Goal: Task Accomplishment & Management: Use online tool/utility

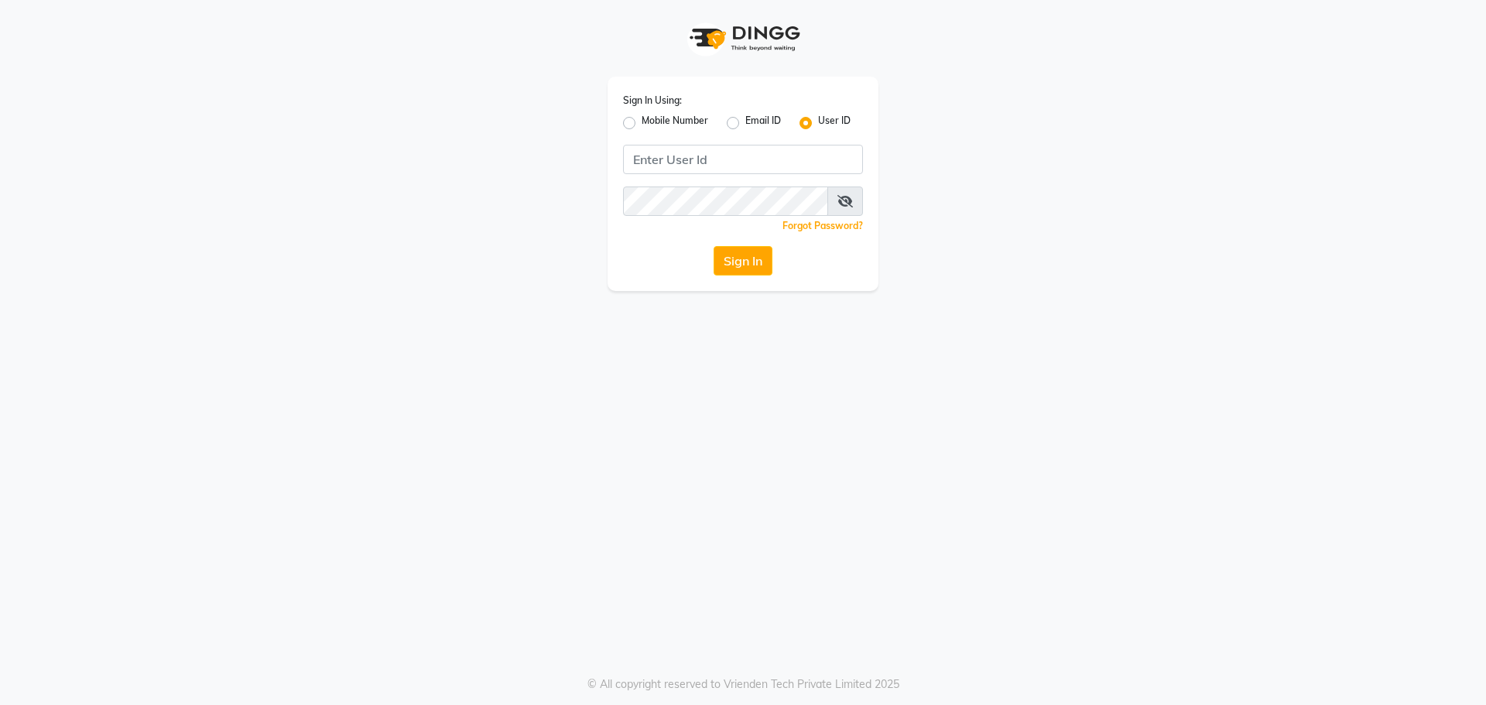
click at [642, 118] on label "Mobile Number" at bounding box center [675, 123] width 67 height 19
click at [642, 118] on input "Mobile Number" at bounding box center [647, 119] width 10 height 10
radio input "true"
radio input "false"
click at [714, 160] on input "Username" at bounding box center [769, 159] width 188 height 29
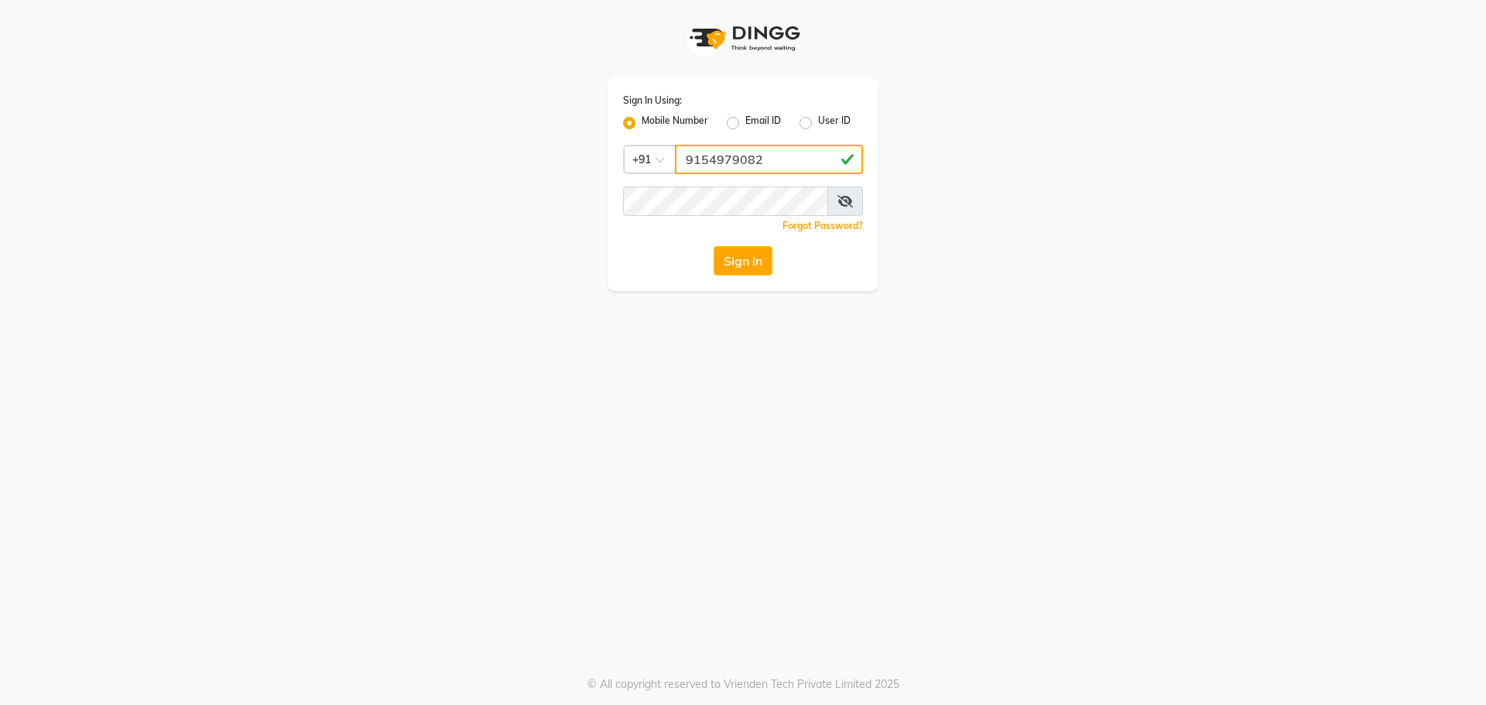
type input "9154979082"
click at [714, 246] on button "Sign In" at bounding box center [743, 260] width 59 height 29
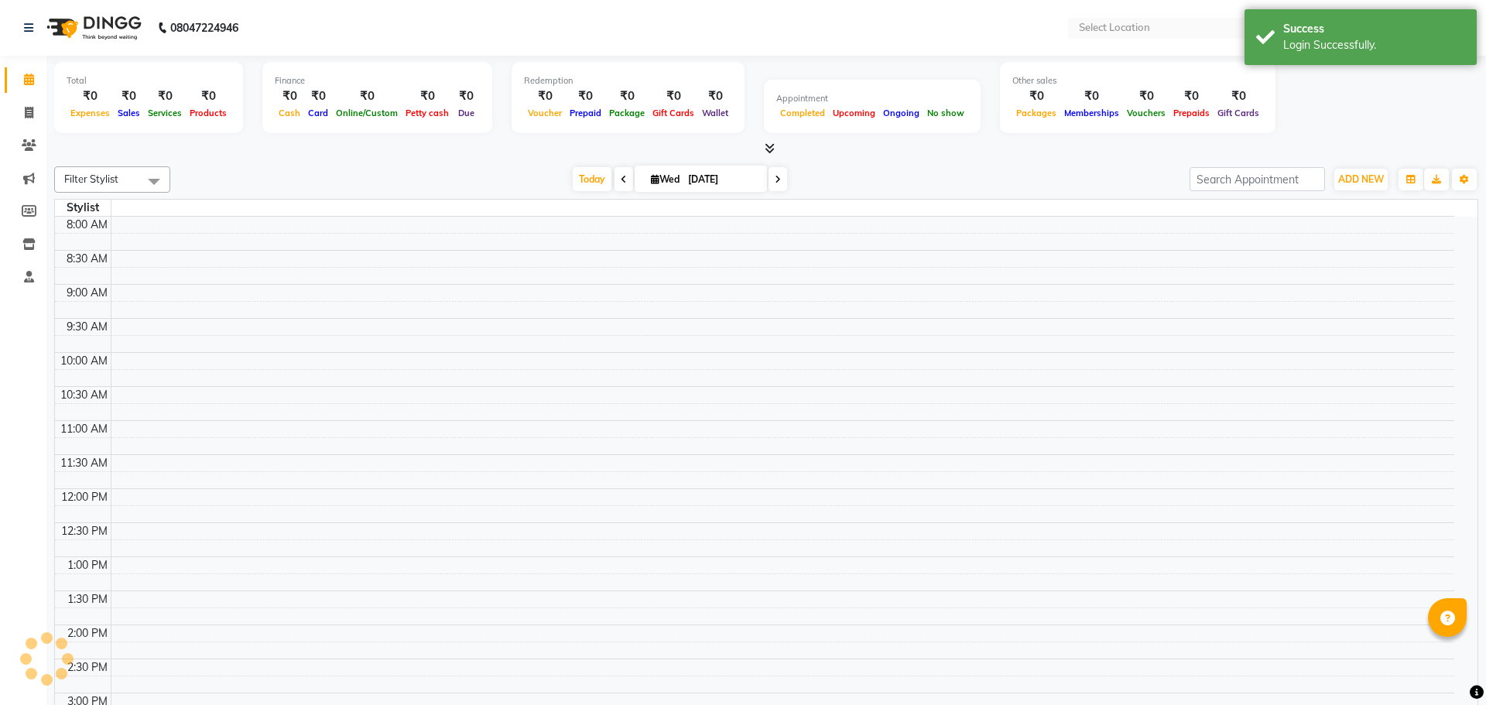
select select "en"
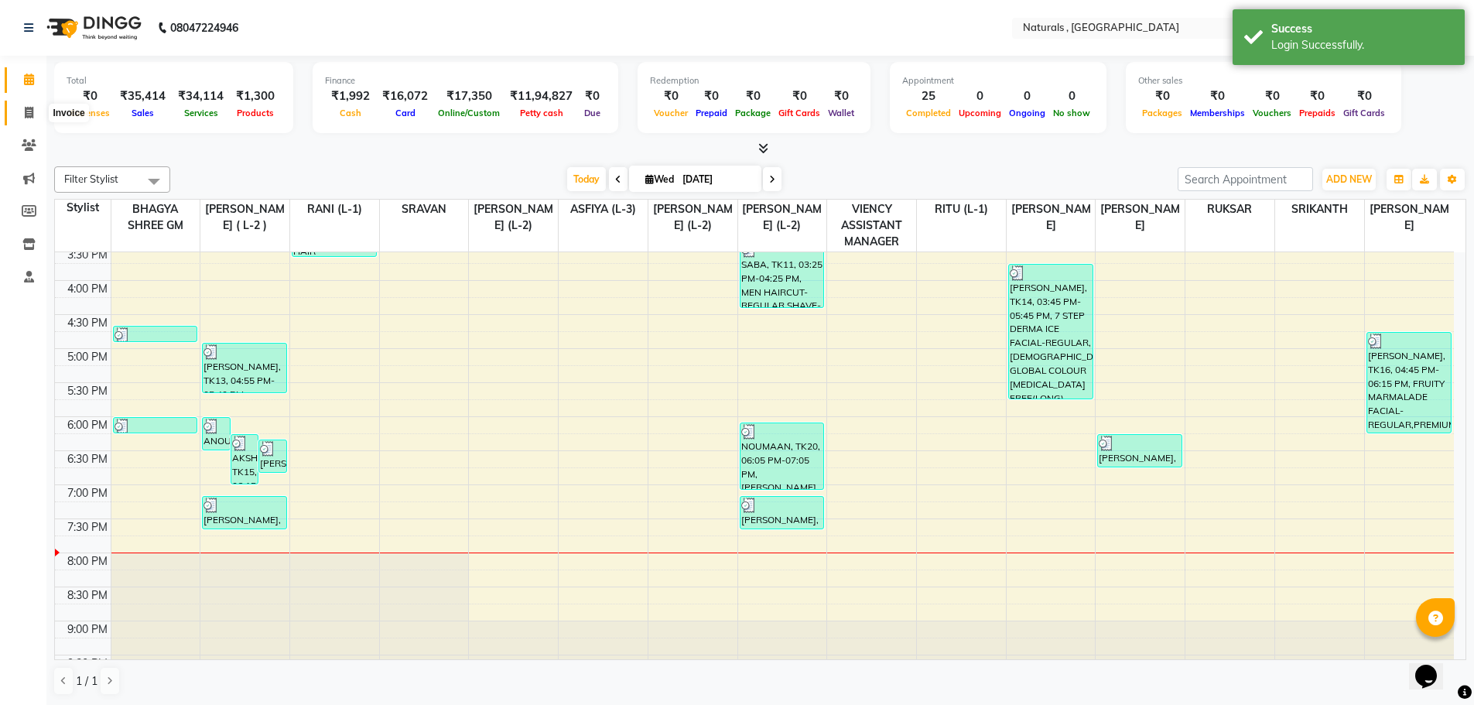
click at [29, 111] on icon at bounding box center [29, 113] width 9 height 12
select select "service"
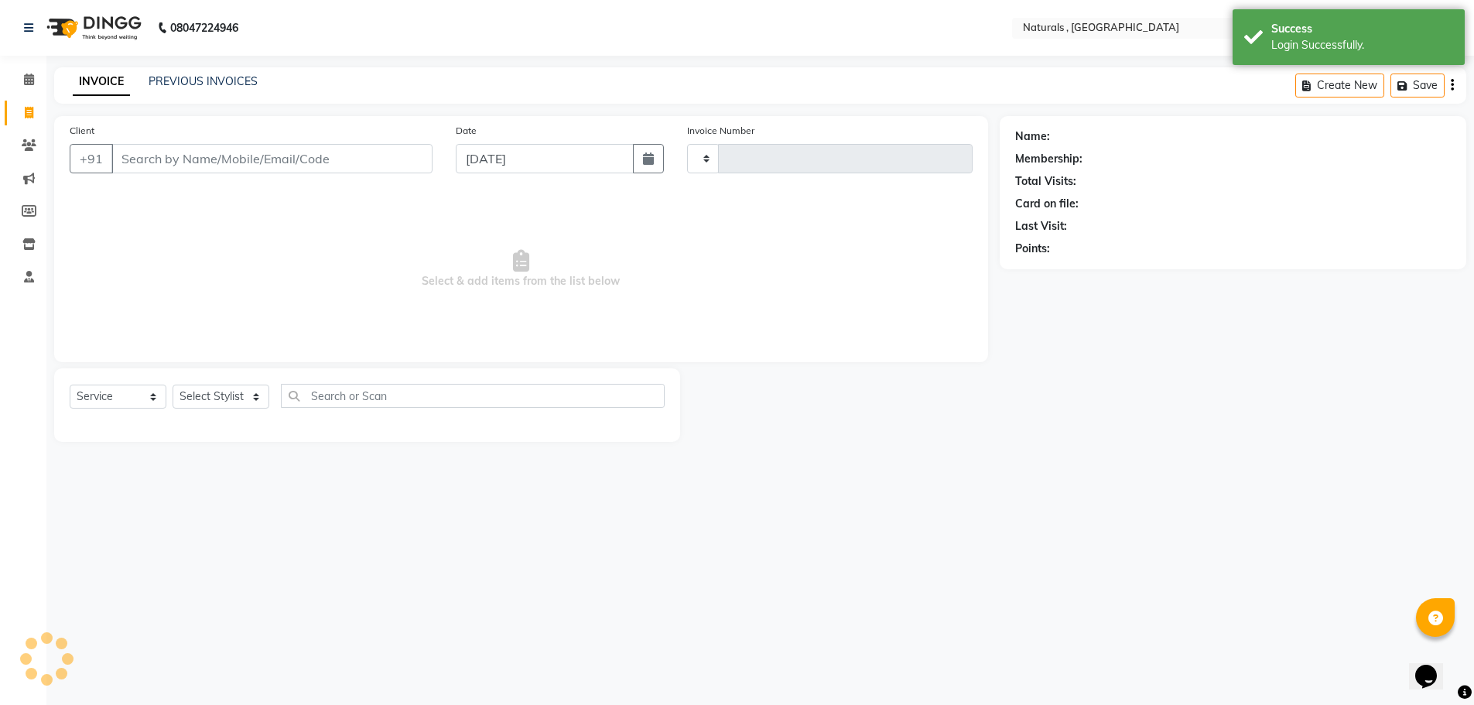
type input "3682"
select select "5818"
click at [208, 81] on link "PREVIOUS INVOICES" at bounding box center [203, 81] width 109 height 14
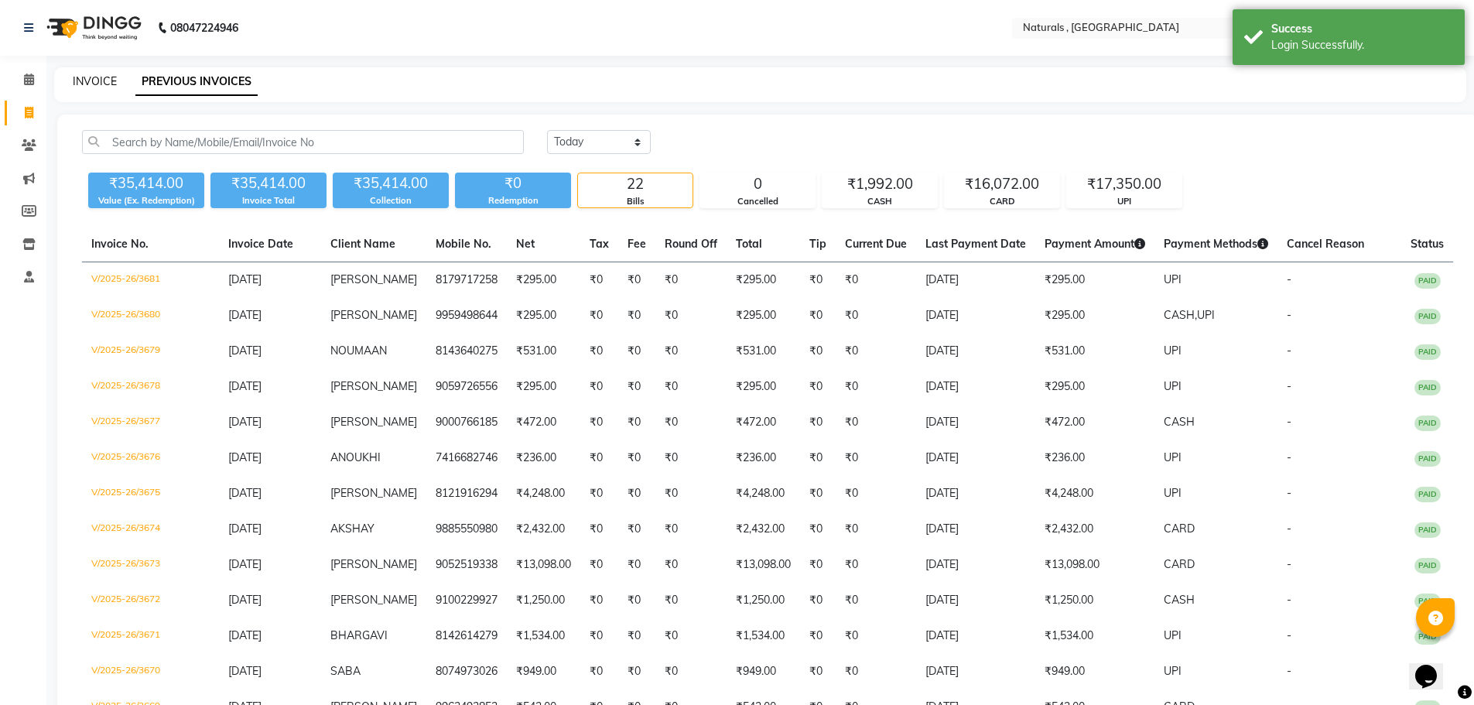
click at [98, 84] on link "INVOICE" at bounding box center [95, 81] width 44 height 14
select select "5818"
select select "service"
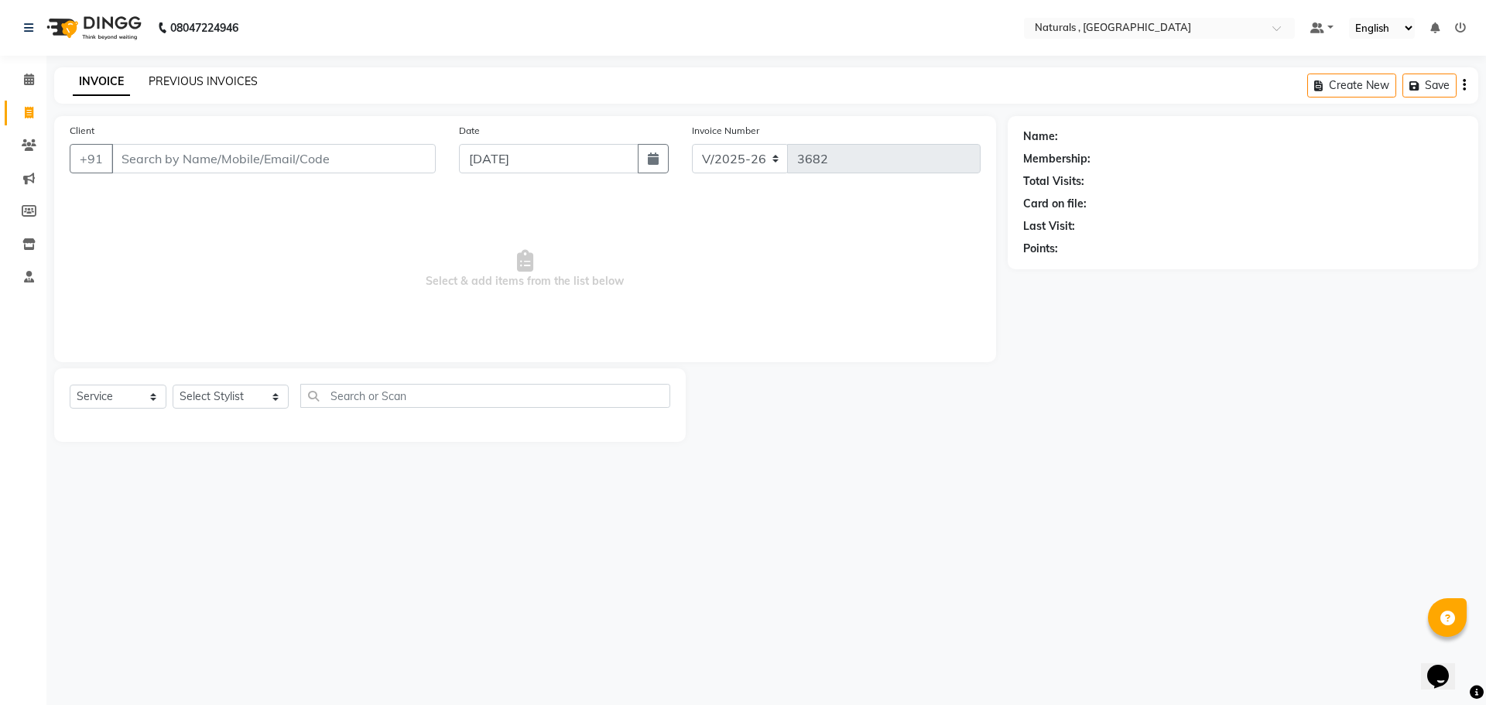
click at [200, 83] on link "PREVIOUS INVOICES" at bounding box center [203, 81] width 109 height 14
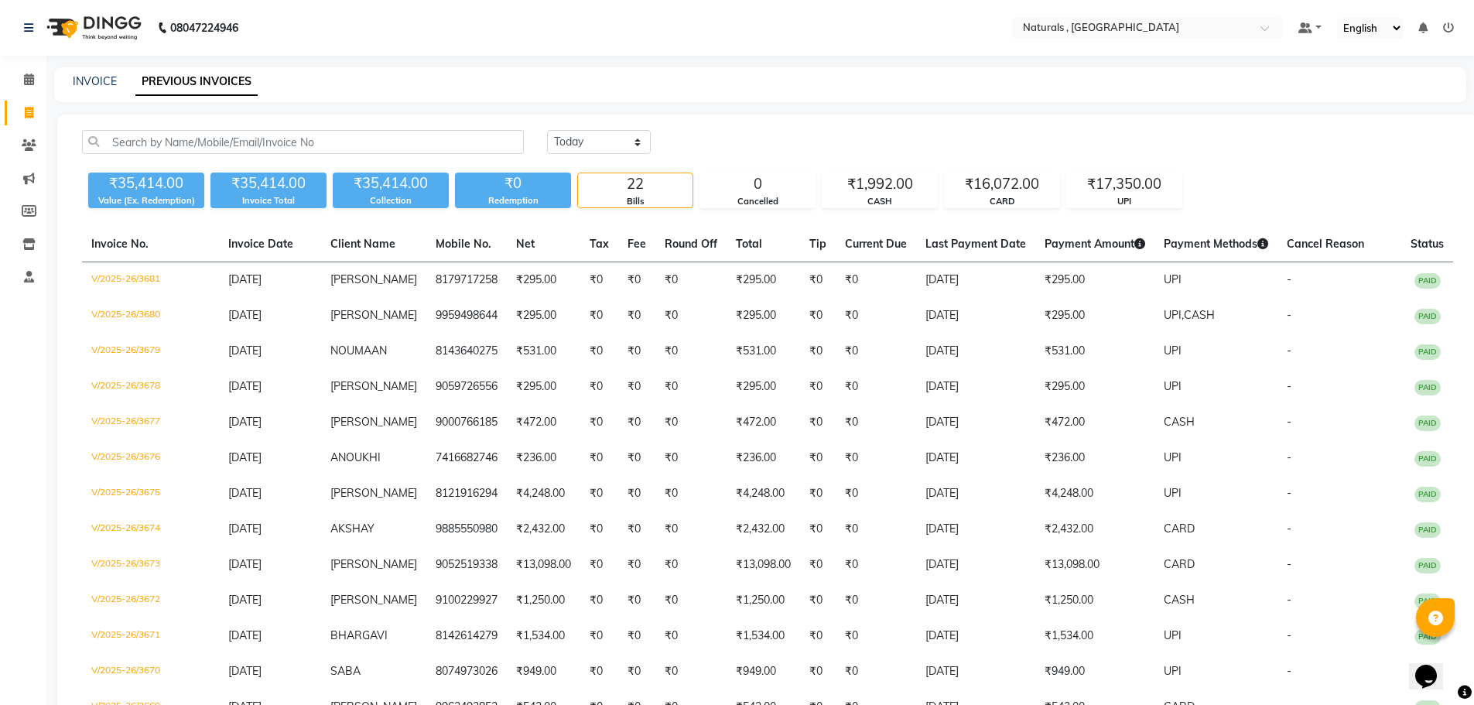
click at [841, 44] on nav "08047224946 Select Location × Naturals , Vijay Nagar Colony Default Panel My Pa…" at bounding box center [737, 28] width 1474 height 56
click at [97, 80] on link "INVOICE" at bounding box center [95, 81] width 44 height 14
select select "service"
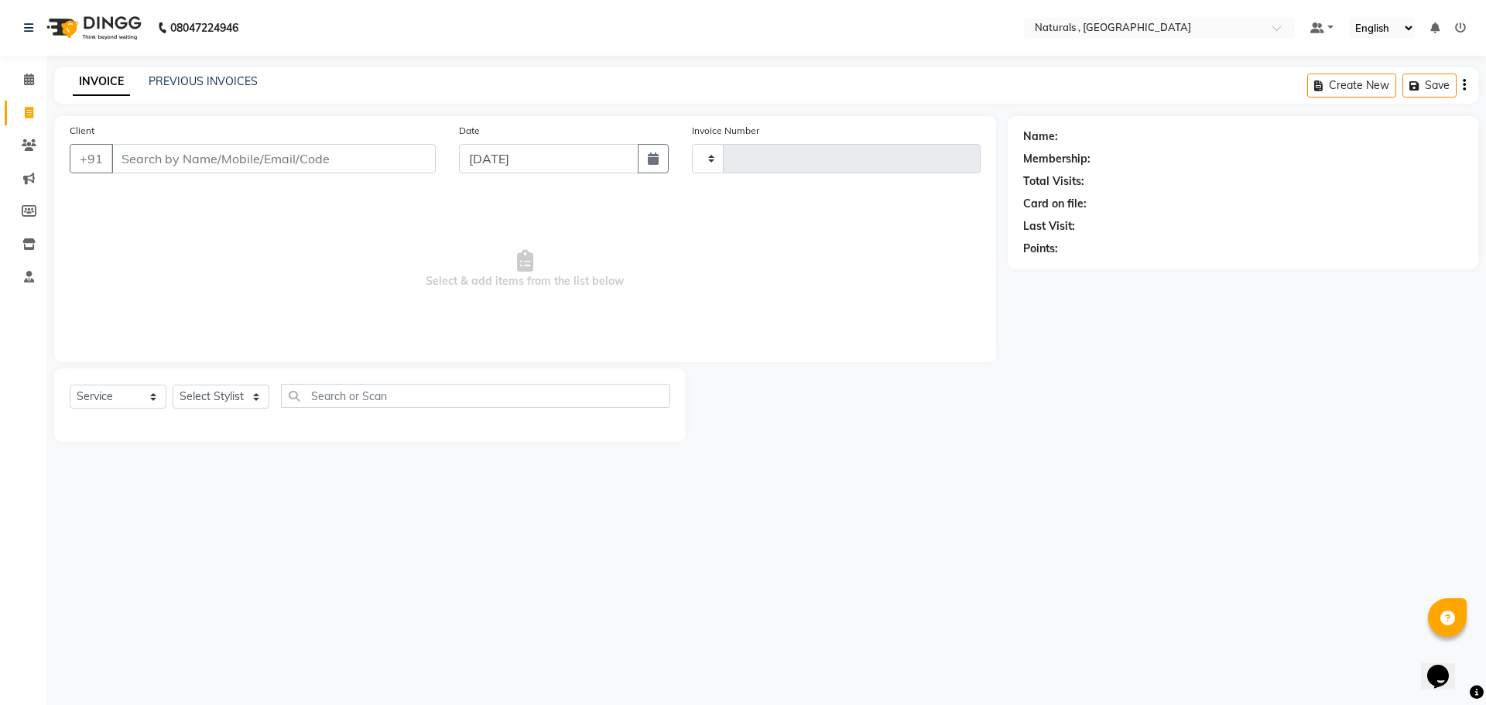
type input "3682"
select select "5818"
click at [148, 164] on input "Client" at bounding box center [273, 158] width 324 height 29
type input "9985601696"
click at [404, 164] on span "Add Client" at bounding box center [395, 158] width 61 height 15
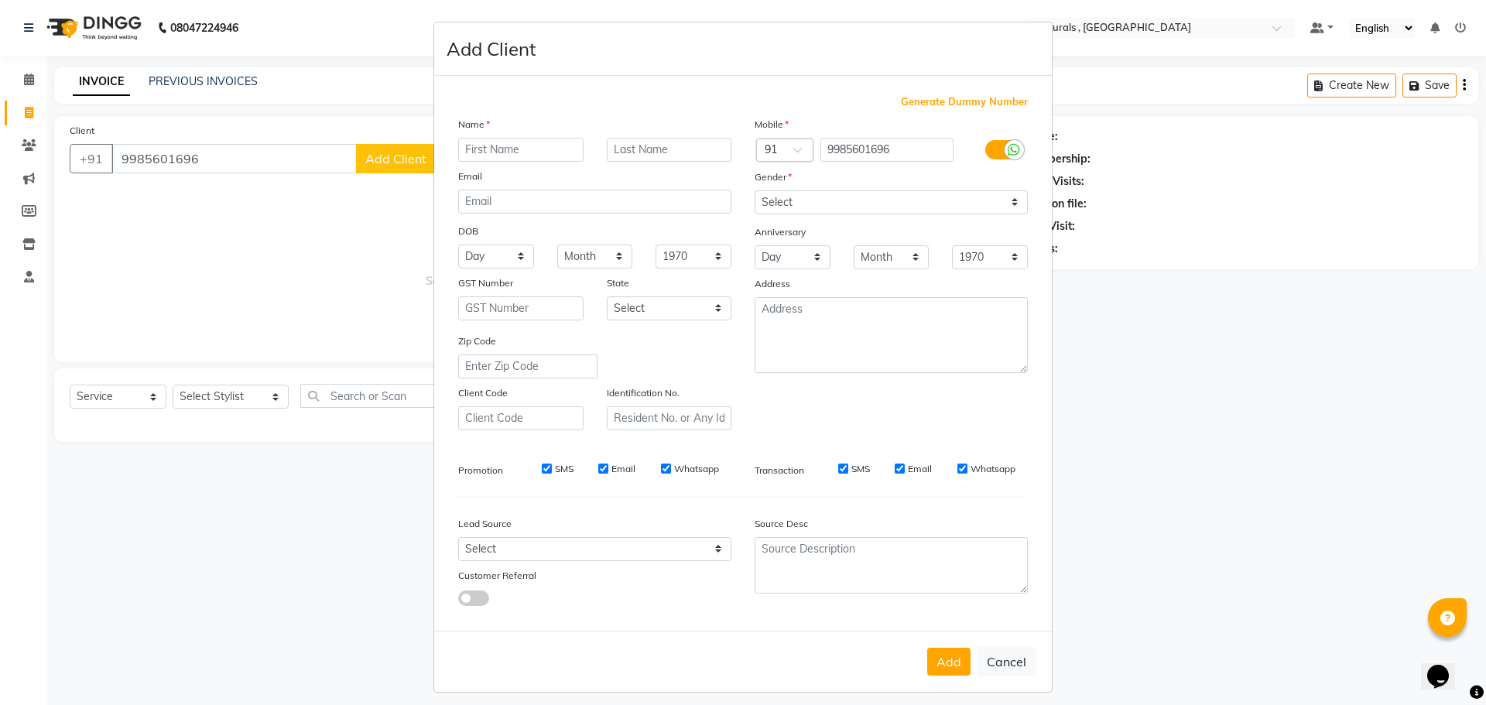
click at [470, 147] on input "text" at bounding box center [520, 150] width 125 height 24
type input "Z"
type input "JUVIRYA"
click at [748, 199] on div "Select [DEMOGRAPHIC_DATA] [DEMOGRAPHIC_DATA] Other Prefer Not To Say" at bounding box center [891, 202] width 296 height 24
click at [765, 209] on select "Select [DEMOGRAPHIC_DATA] [DEMOGRAPHIC_DATA] Other Prefer Not To Say" at bounding box center [891, 202] width 273 height 24
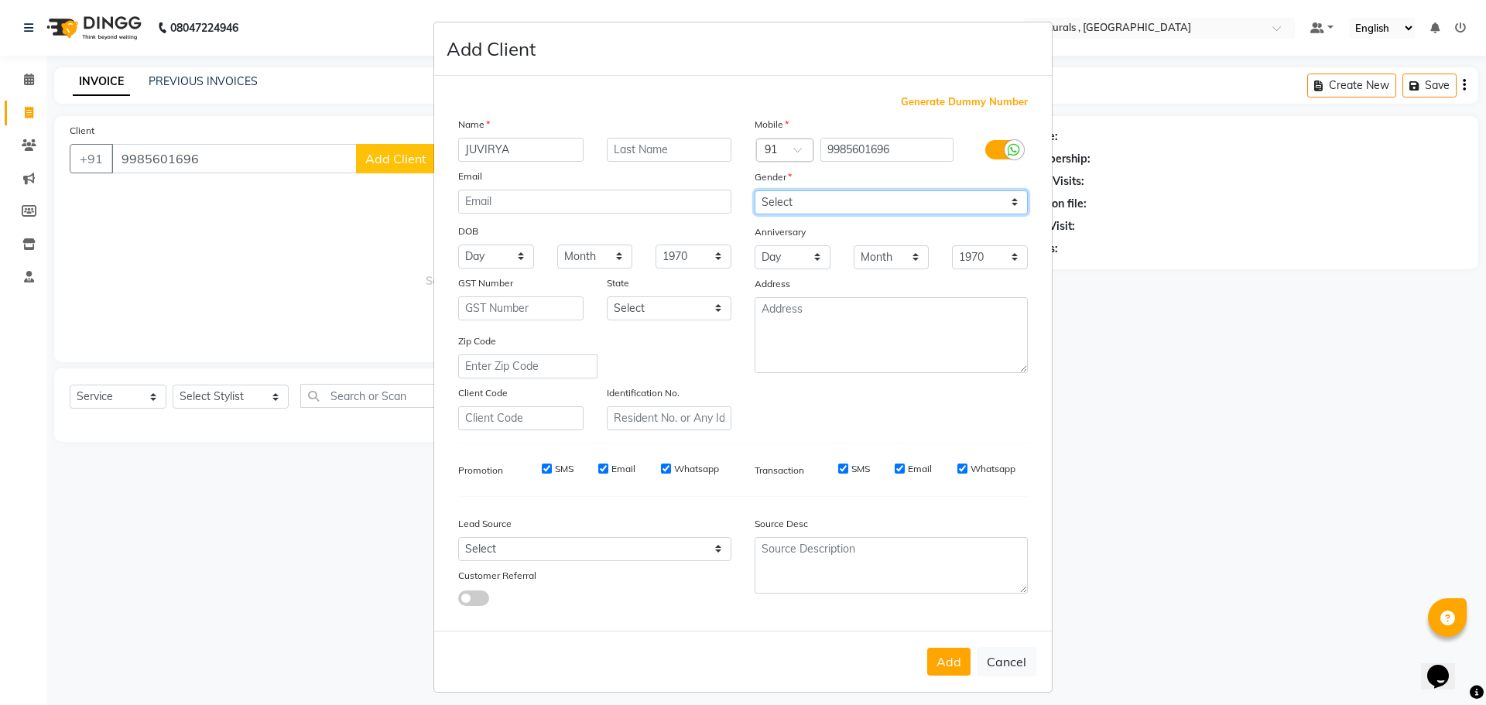
select select "[DEMOGRAPHIC_DATA]"
click at [755, 190] on select "Select [DEMOGRAPHIC_DATA] [DEMOGRAPHIC_DATA] Other Prefer Not To Say" at bounding box center [891, 202] width 273 height 24
click at [943, 662] on button "Add" at bounding box center [948, 662] width 43 height 28
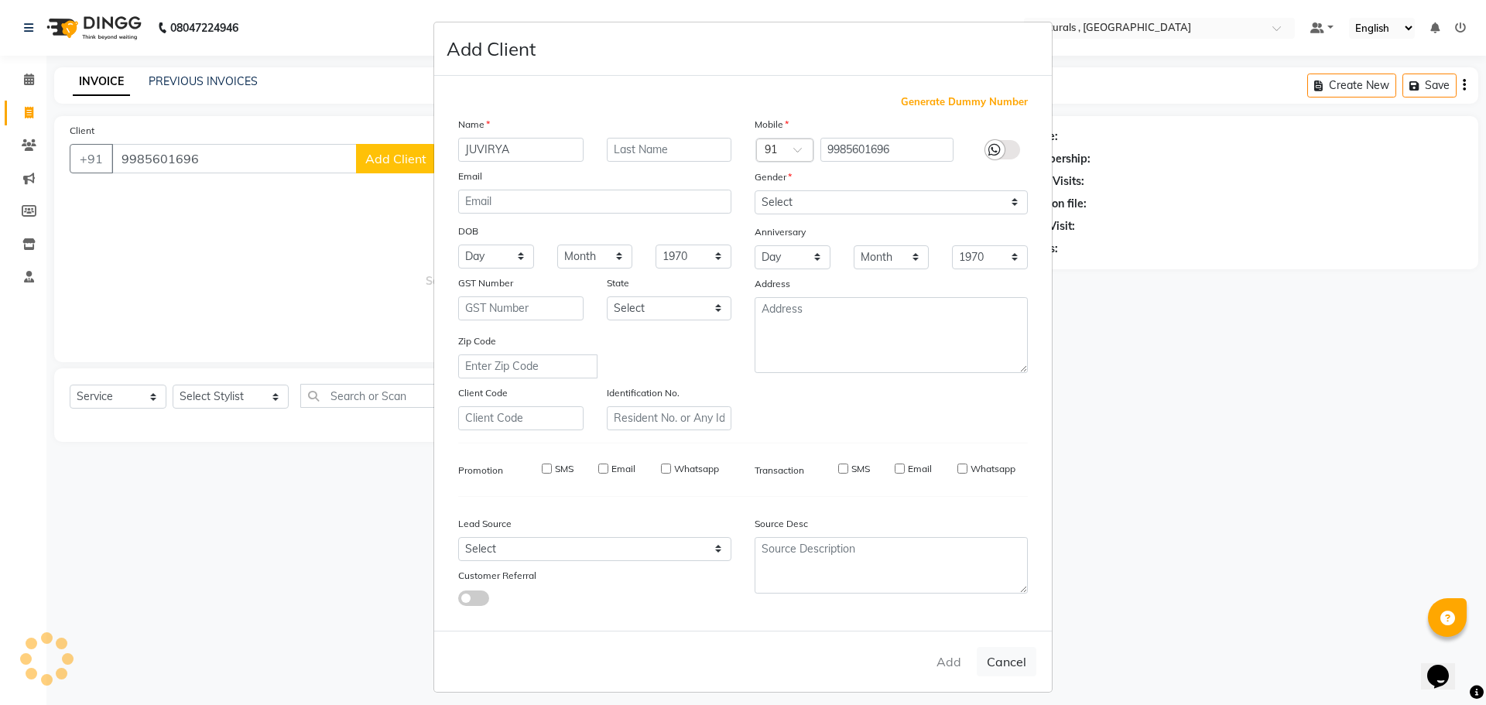
select select
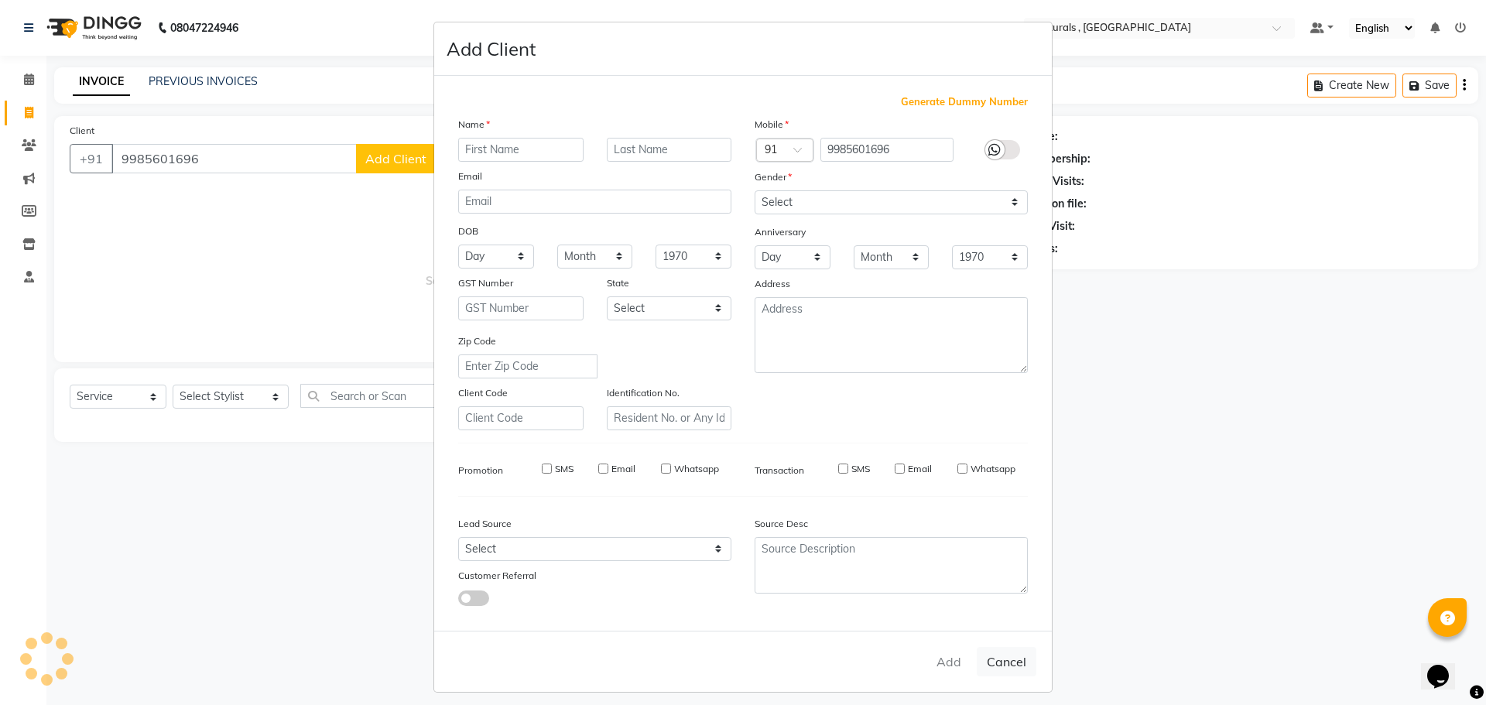
select select
checkbox input "false"
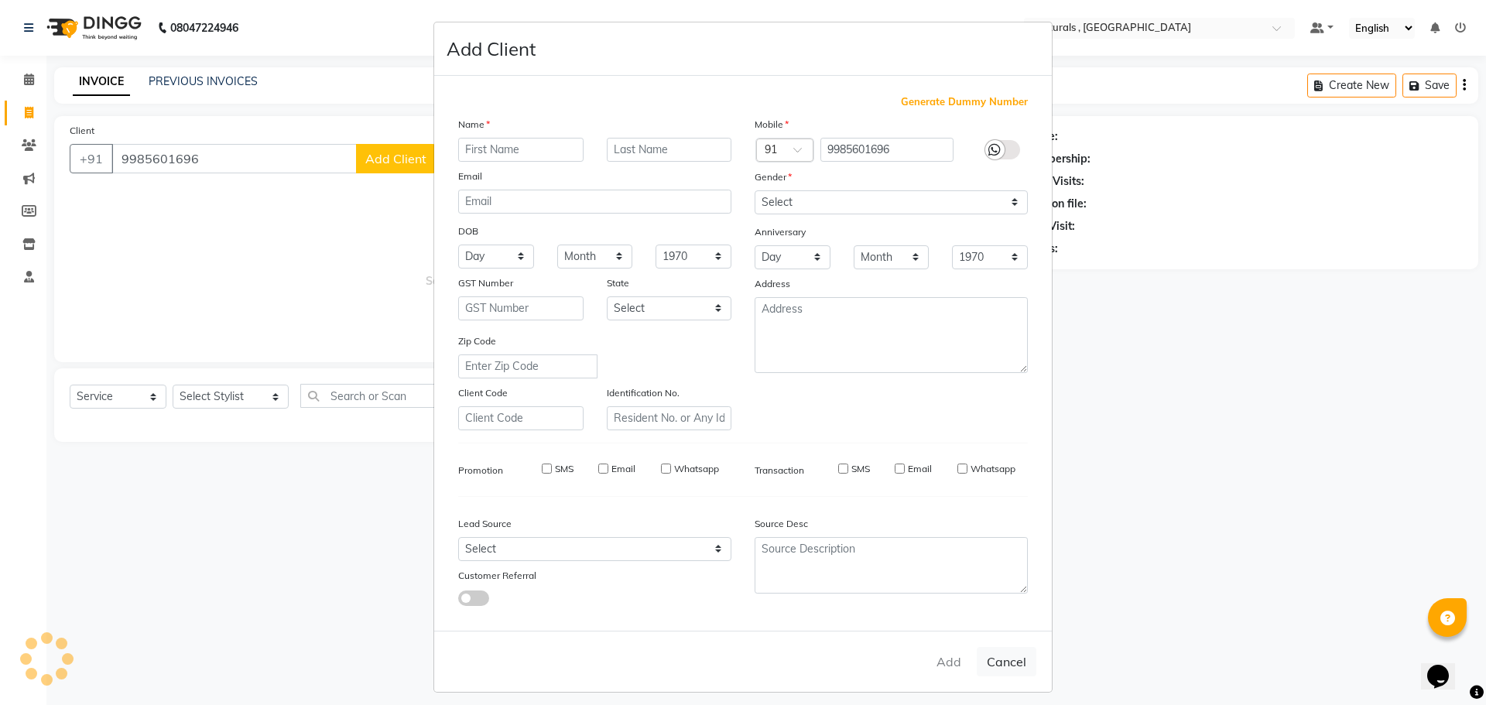
checkbox input "false"
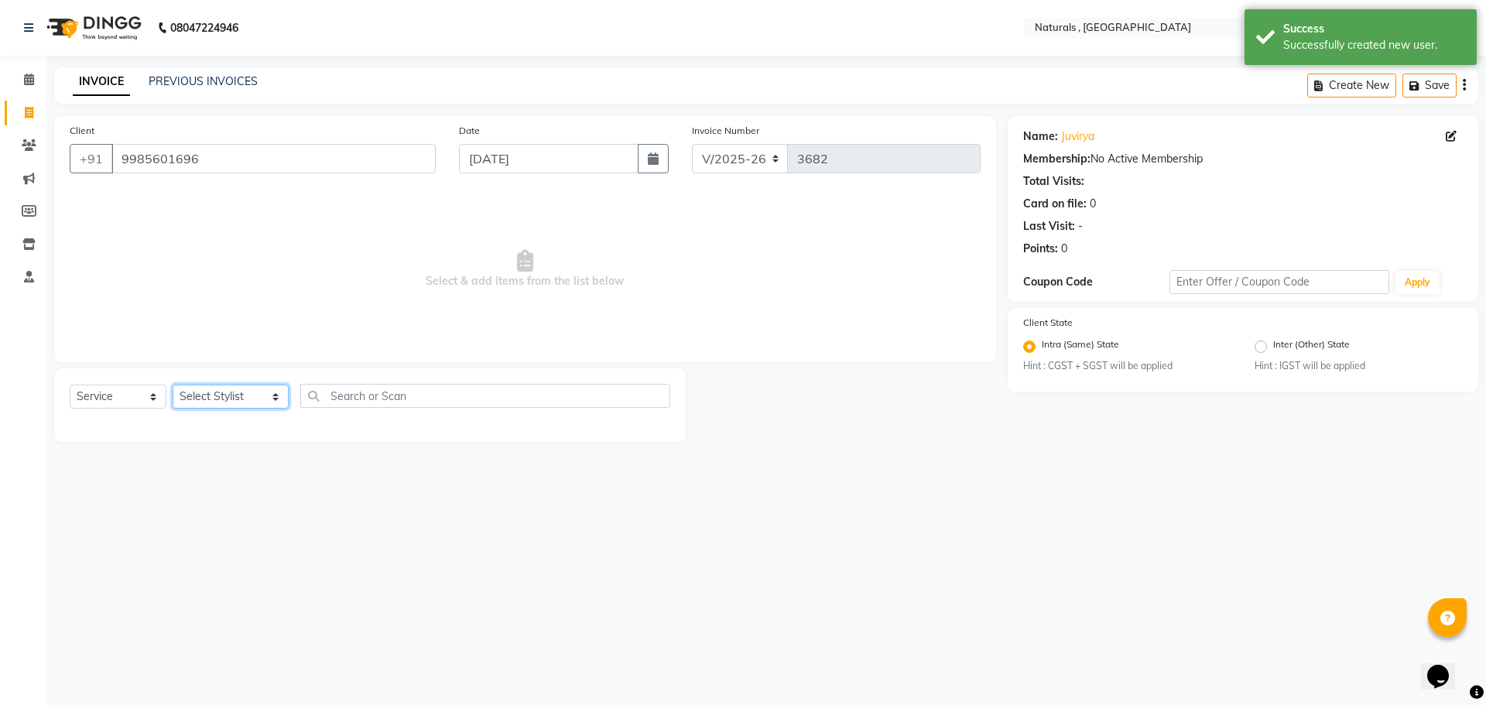
click at [271, 398] on select "Select Stylist ASFIYA (L-3) BHAGYA SHREE GM [PERSON_NAME] (L-2) [PERSON_NAME] (…" at bounding box center [231, 397] width 116 height 24
select select "74680"
click at [173, 385] on select "Select Stylist ASFIYA (L-3) BHAGYA SHREE GM [PERSON_NAME] (L-2) [PERSON_NAME] (…" at bounding box center [231, 397] width 116 height 24
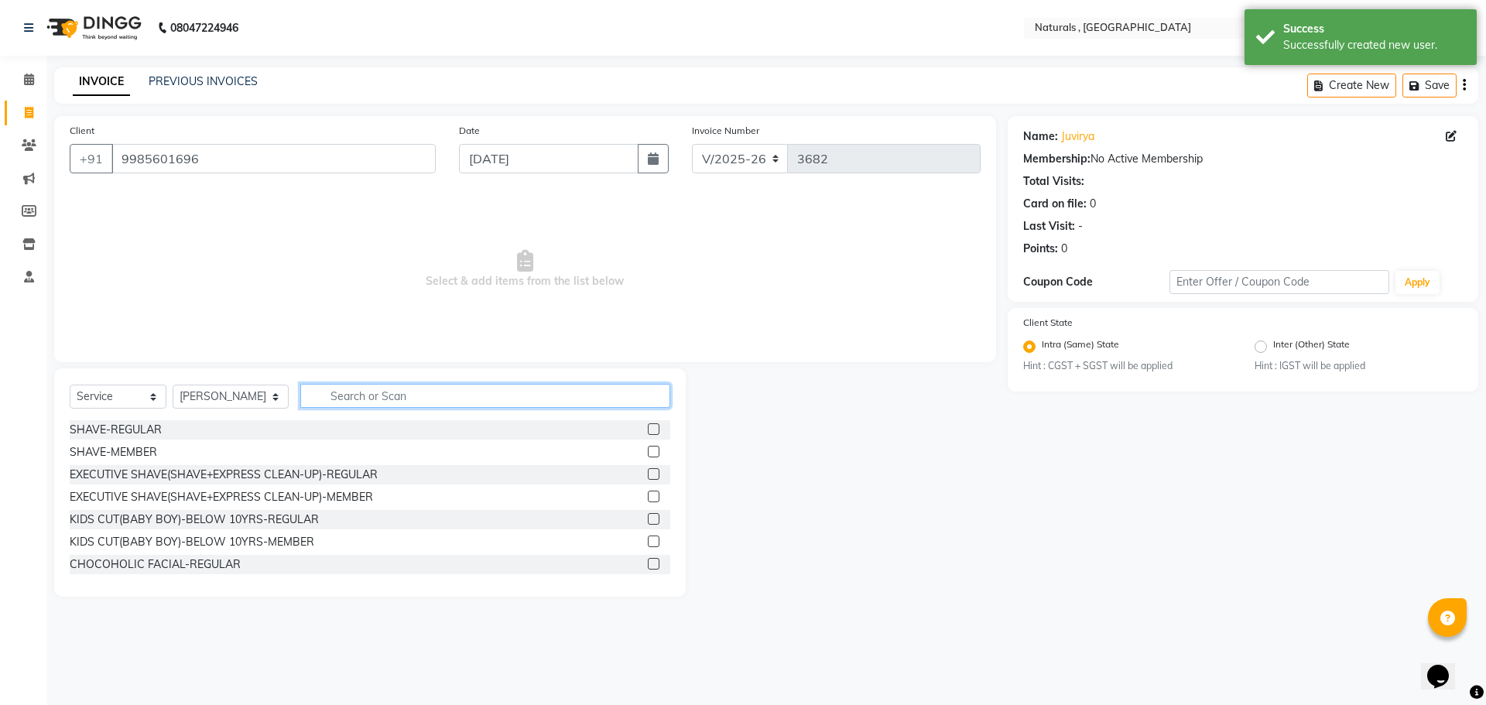
click at [383, 399] on input "text" at bounding box center [485, 396] width 371 height 24
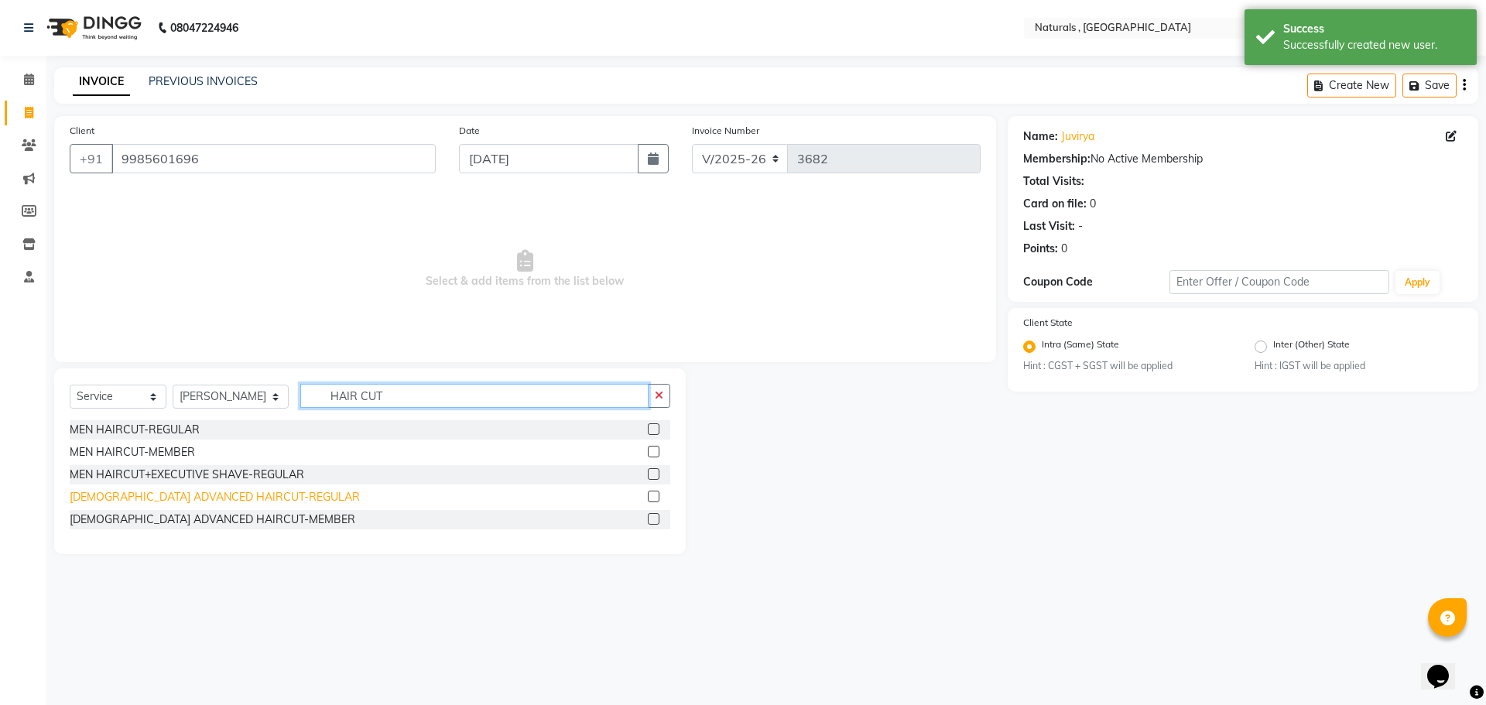
type input "HAIR CUT"
click at [205, 498] on div "[DEMOGRAPHIC_DATA] ADVANCED HAIRCUT-REGULAR" at bounding box center [215, 497] width 290 height 16
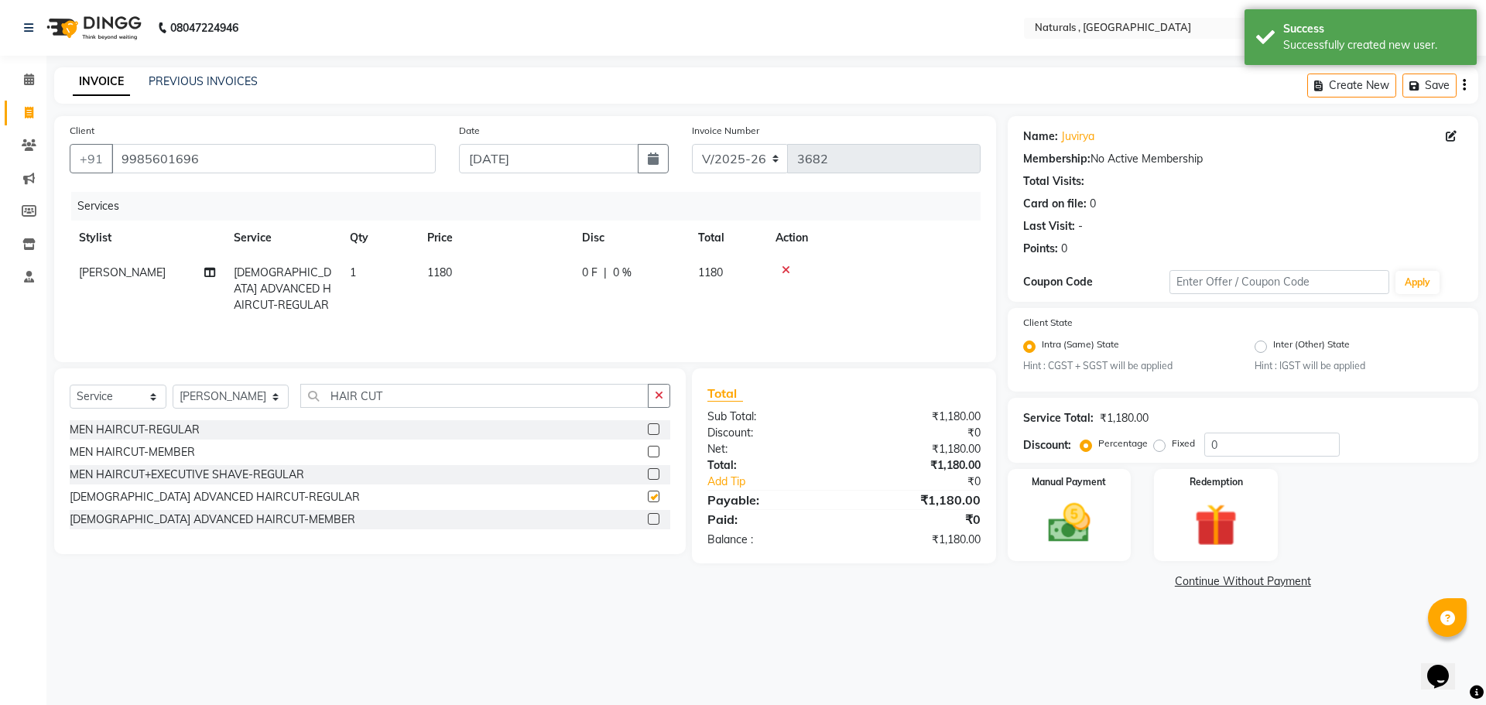
checkbox input "false"
click at [979, 615] on main "INVOICE PREVIOUS INVOICES Create New Save Client [PHONE_NUMBER] Date [DATE] Inv…" at bounding box center [766, 341] width 1440 height 549
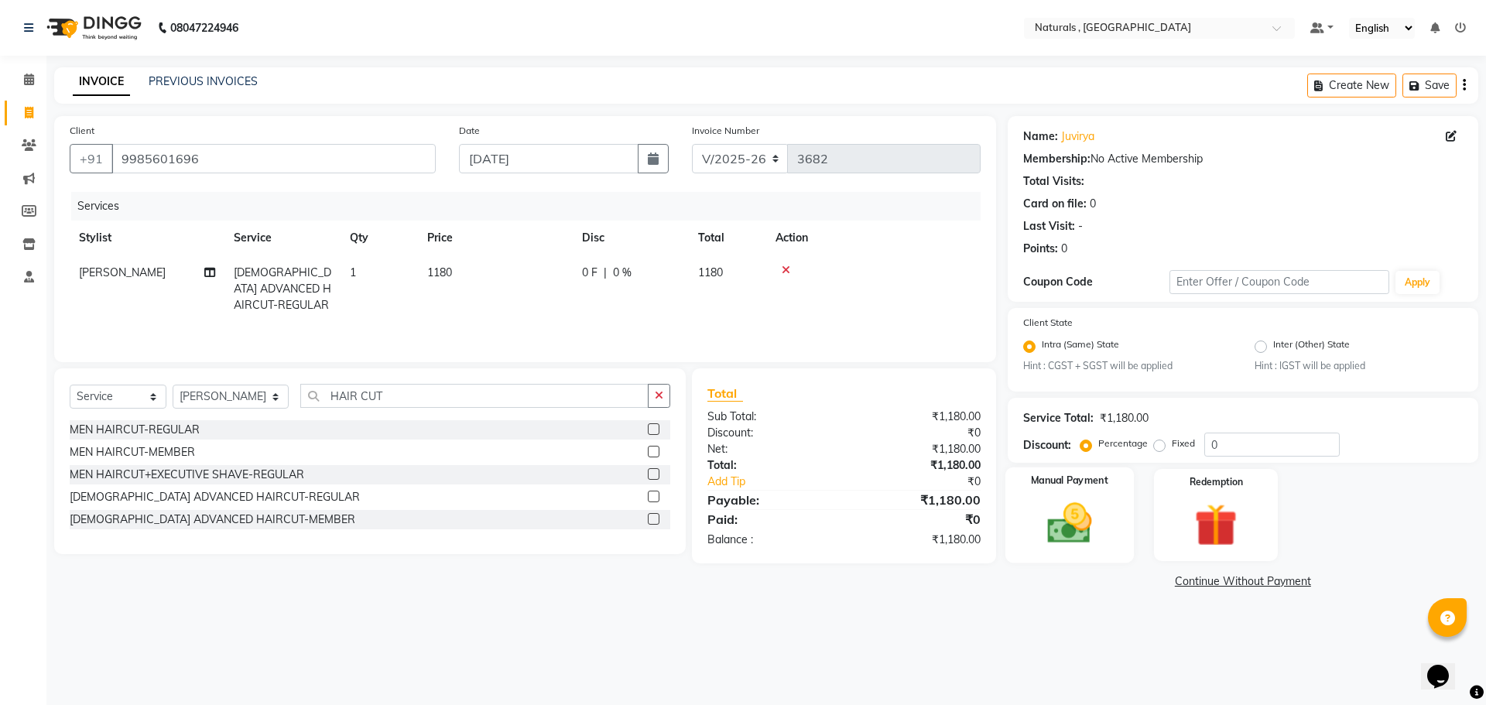
click at [1060, 522] on img at bounding box center [1069, 523] width 72 height 51
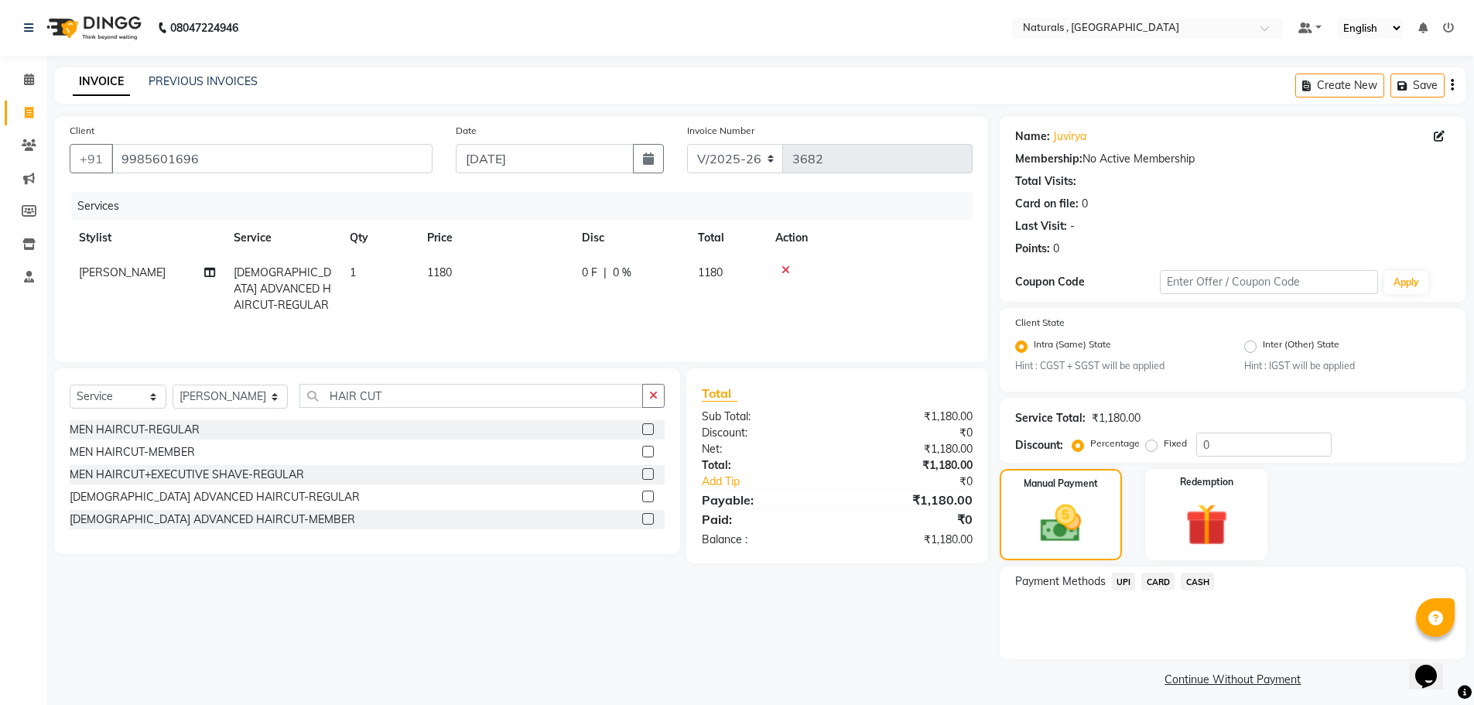
click at [1209, 581] on span "CASH" at bounding box center [1197, 582] width 33 height 18
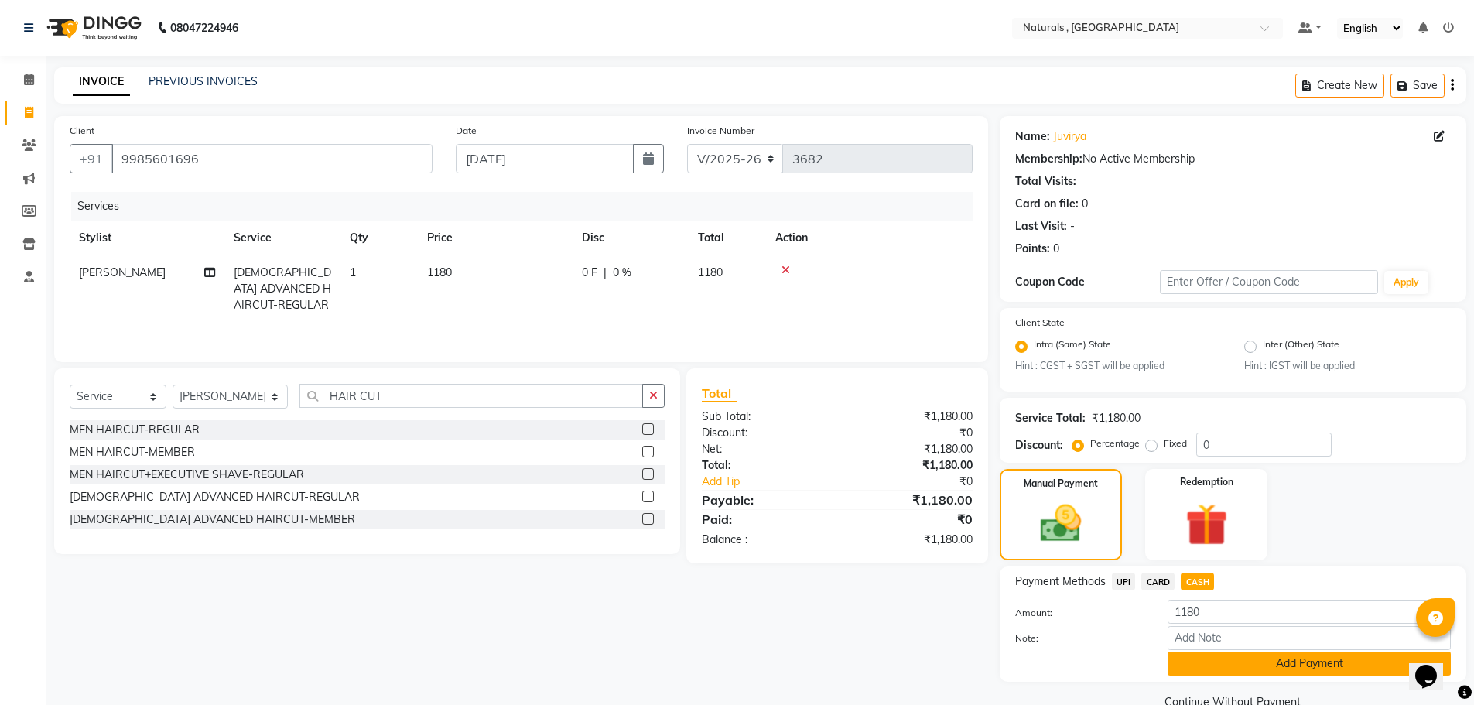
click at [1246, 672] on button "Add Payment" at bounding box center [1309, 664] width 283 height 24
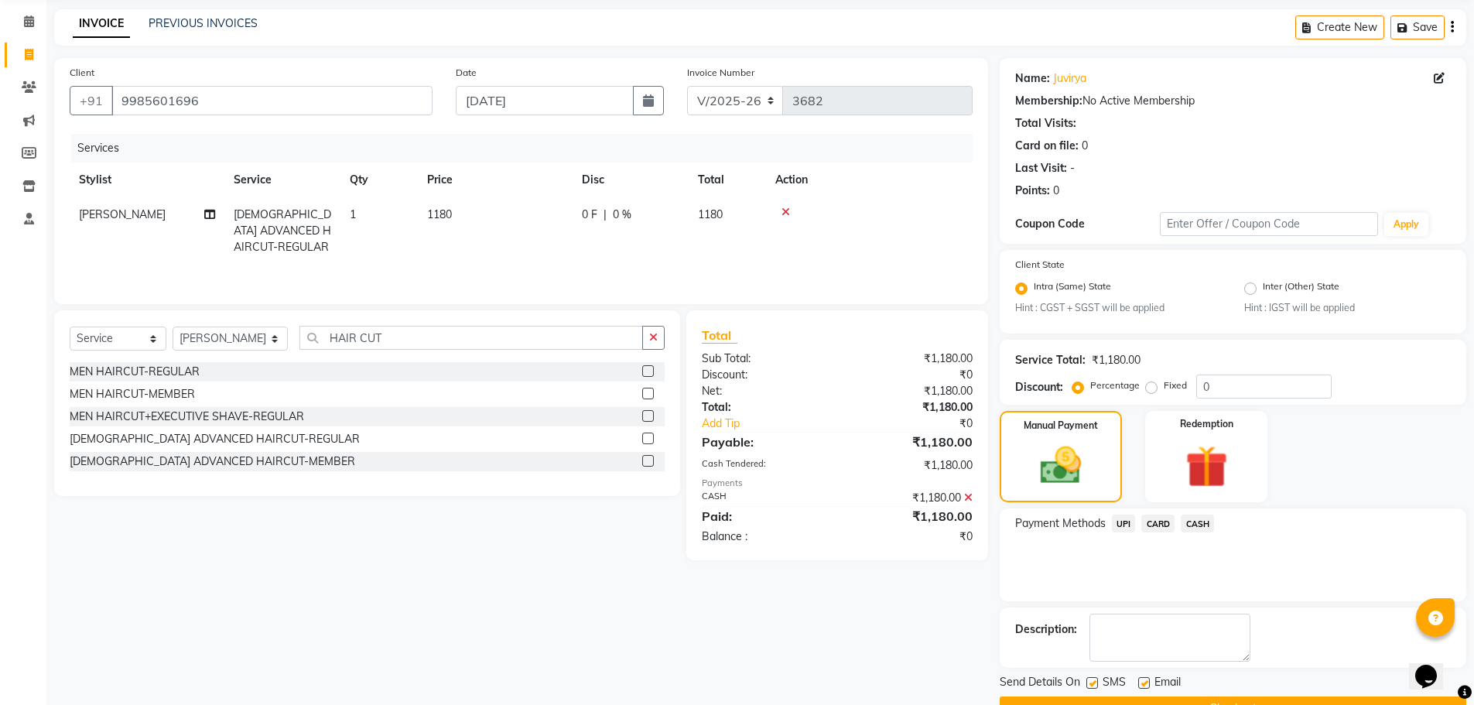
scroll to position [97, 0]
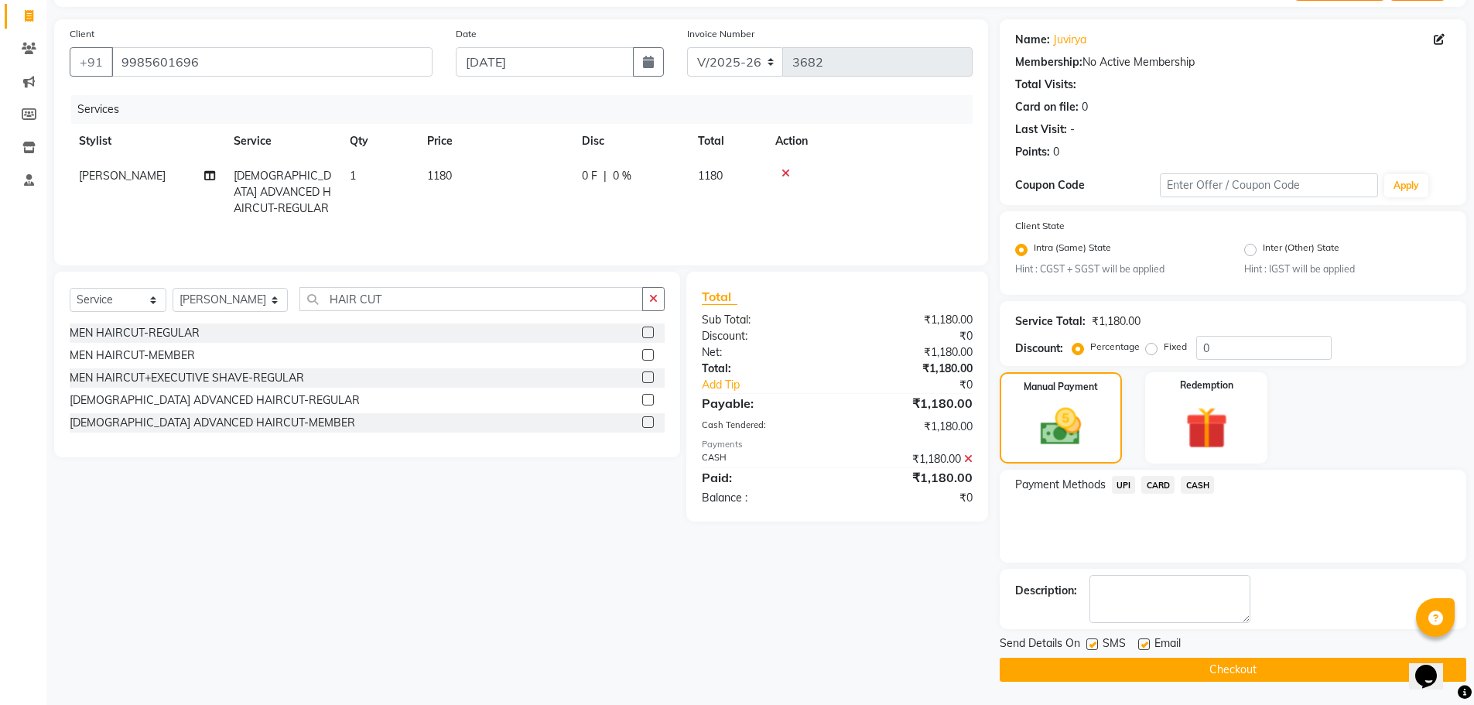
click at [1246, 672] on button "Checkout" at bounding box center [1233, 670] width 467 height 24
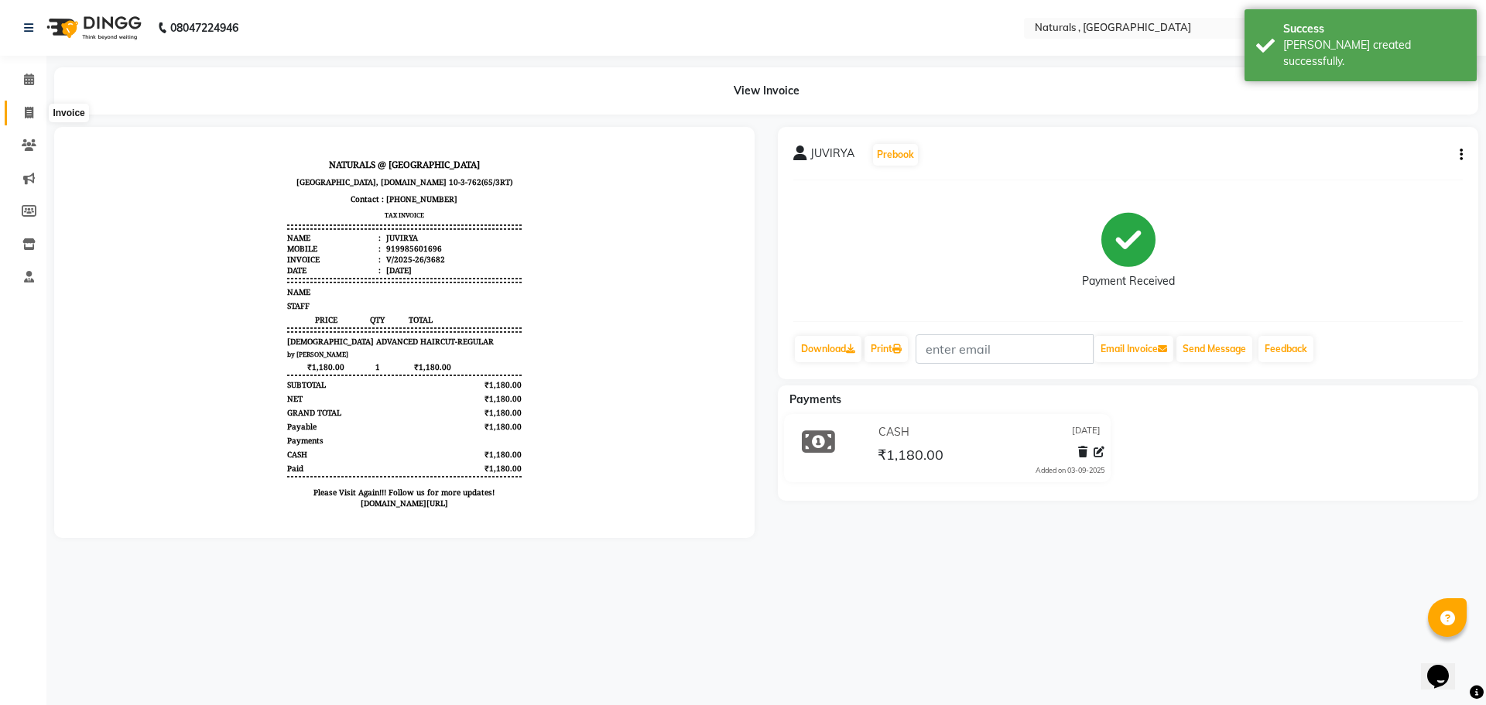
click at [29, 120] on span at bounding box center [28, 113] width 27 height 18
select select "service"
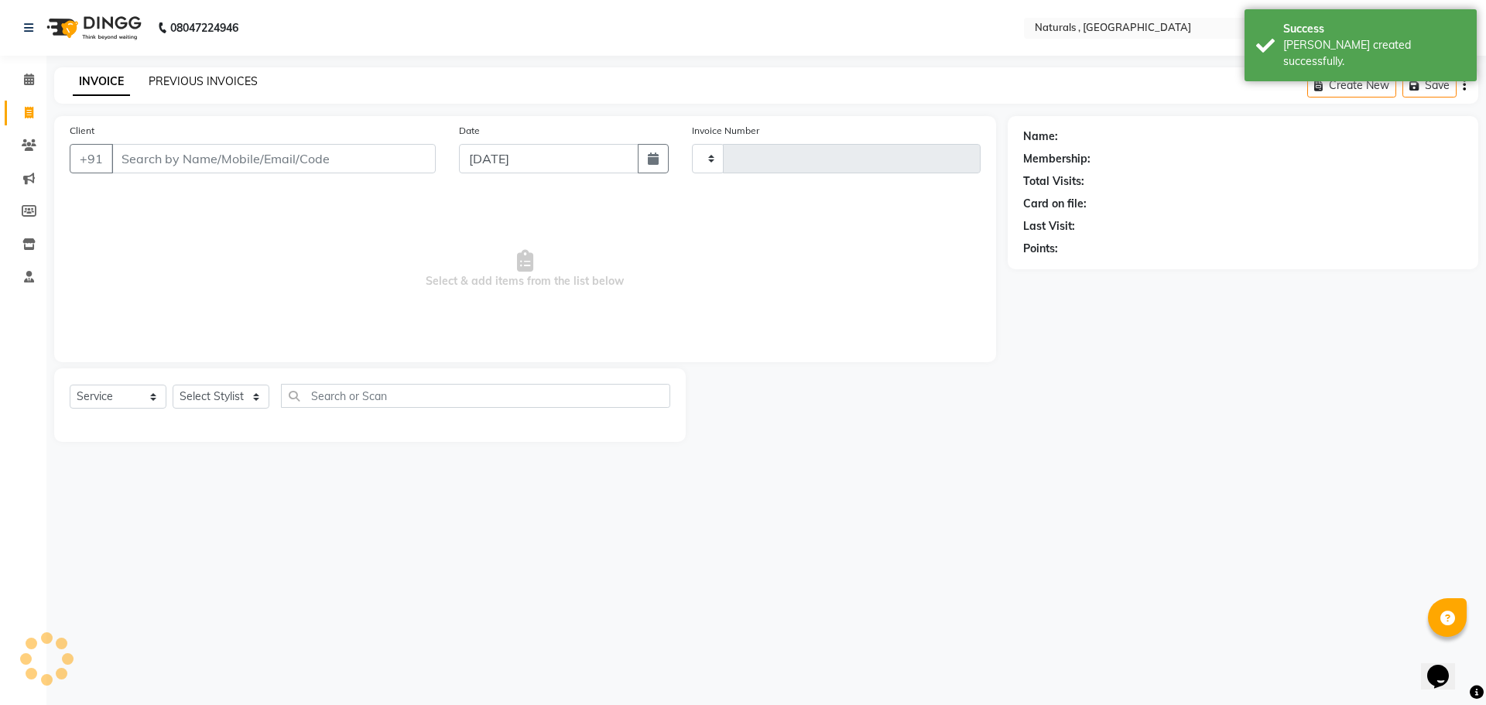
type input "3683"
select select "5818"
click at [225, 80] on link "PREVIOUS INVOICES" at bounding box center [203, 81] width 109 height 14
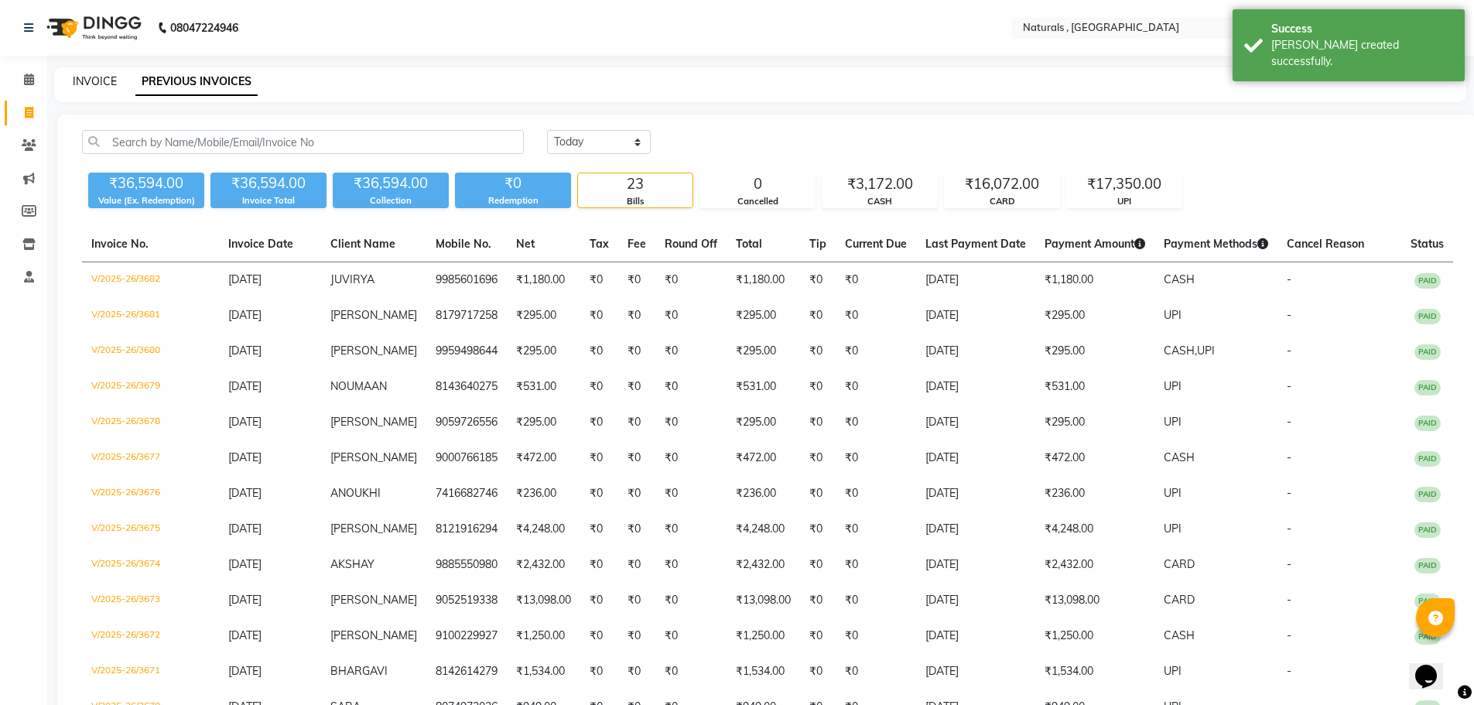
click at [98, 78] on link "INVOICE" at bounding box center [95, 81] width 44 height 14
select select "service"
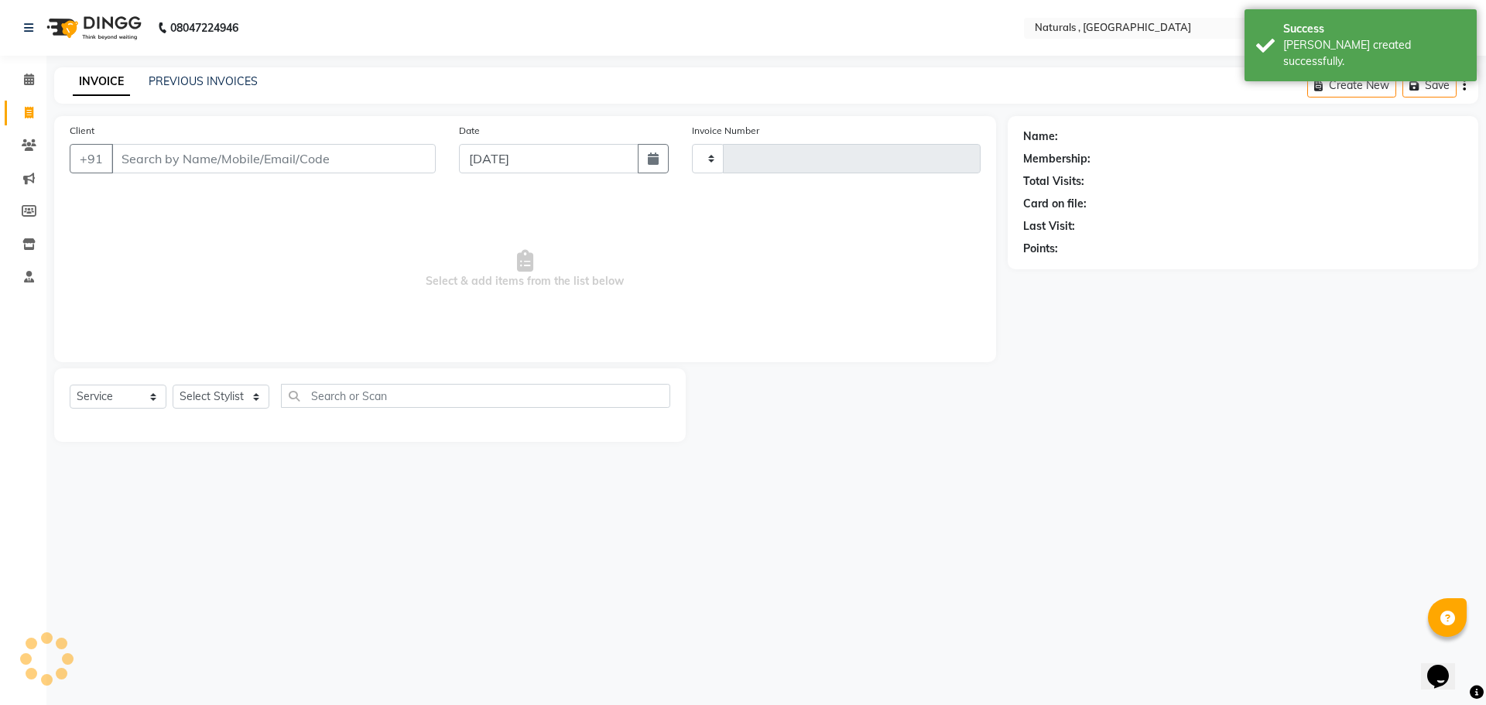
type input "3683"
select select "5818"
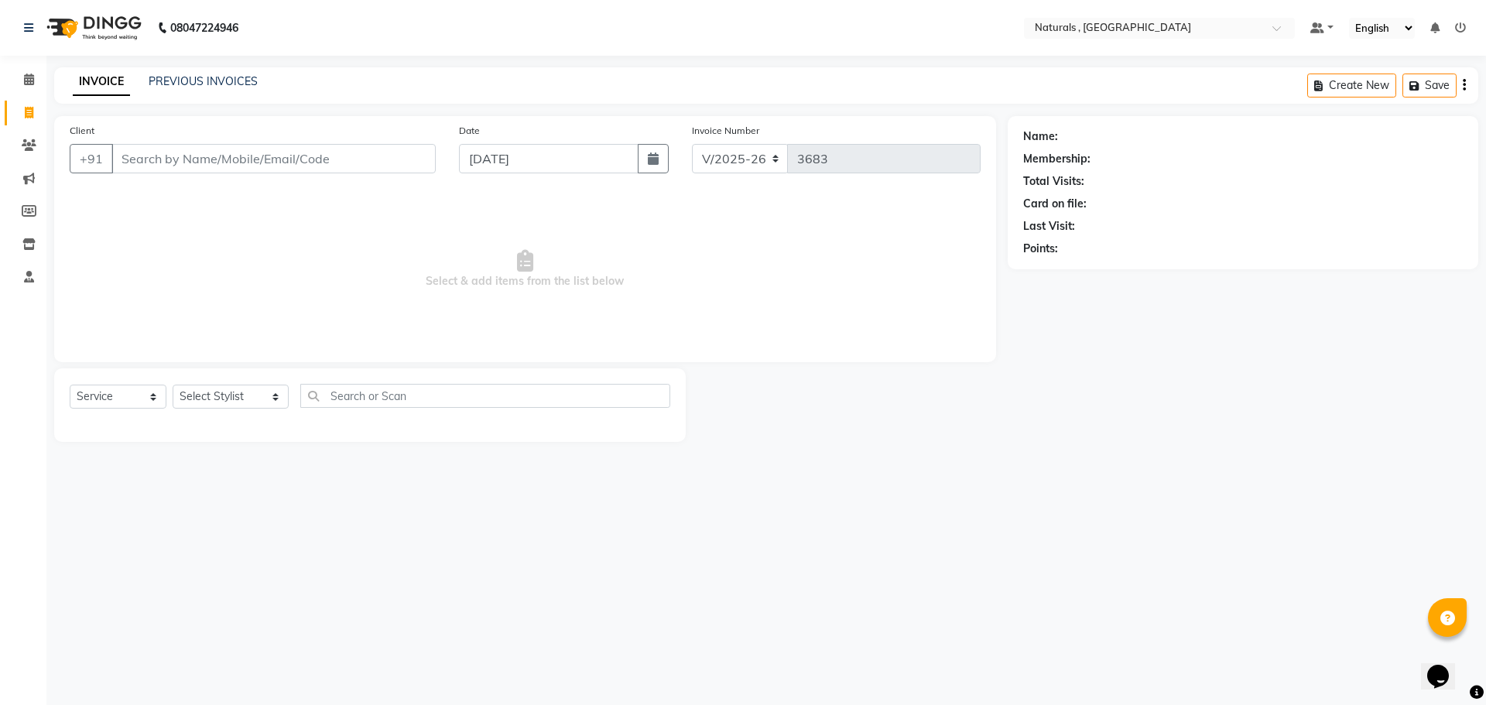
click at [844, 507] on div "08047224946 Select Location × Naturals , Vijay Nagar Colony Default Panel My Pa…" at bounding box center [743, 352] width 1486 height 705
click at [184, 76] on link "PREVIOUS INVOICES" at bounding box center [203, 81] width 109 height 14
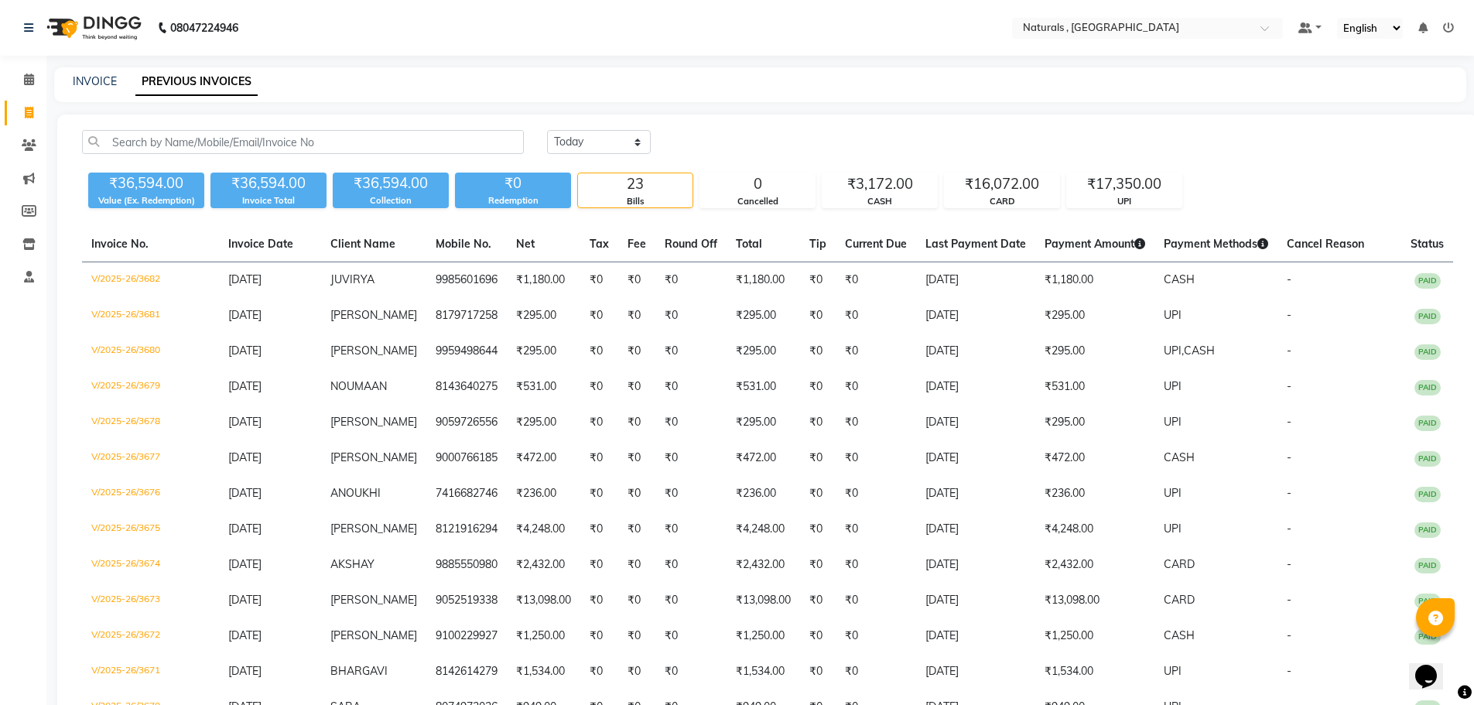
click at [882, 88] on div "INVOICE PREVIOUS INVOICES" at bounding box center [751, 82] width 1394 height 16
click at [93, 81] on link "INVOICE" at bounding box center [95, 81] width 44 height 14
select select "service"
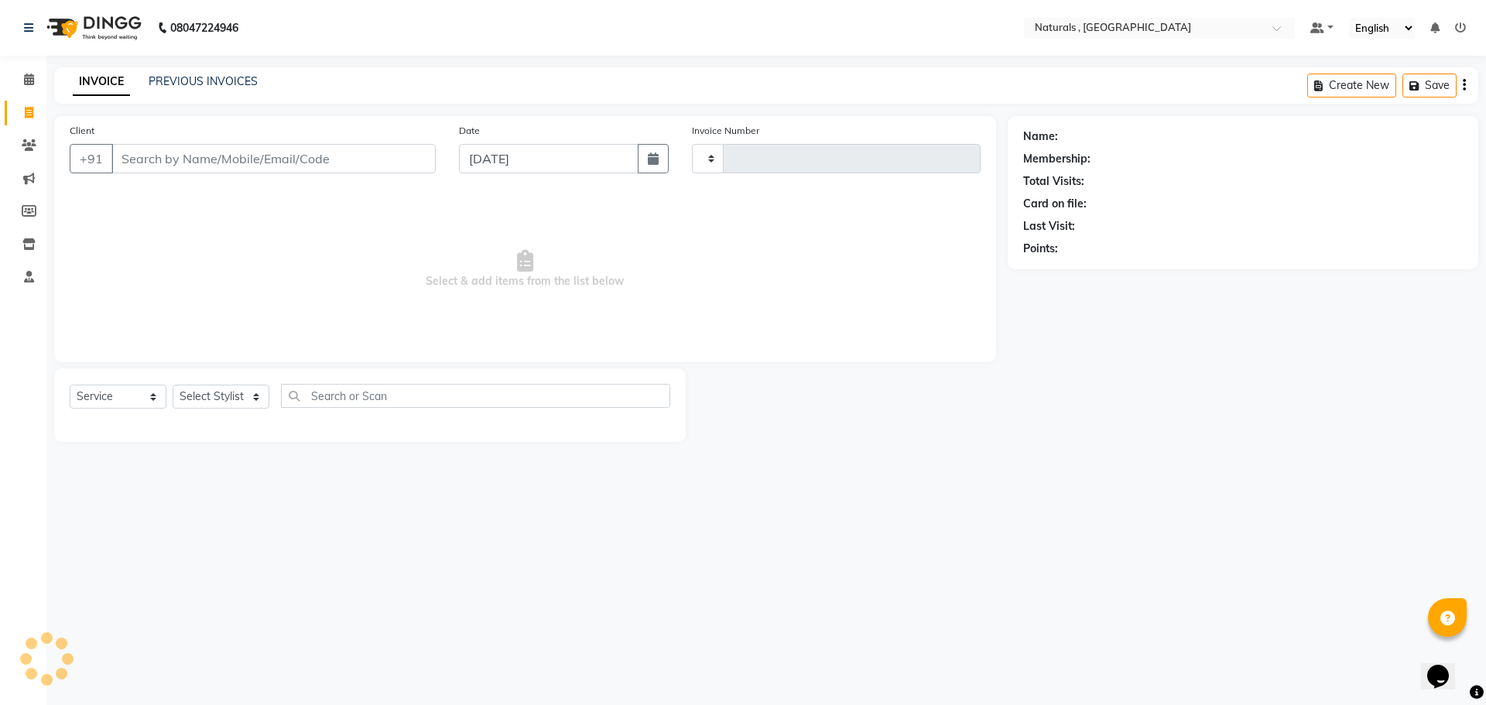
type input "3683"
select select "5818"
click at [167, 155] on input "Client" at bounding box center [273, 158] width 324 height 29
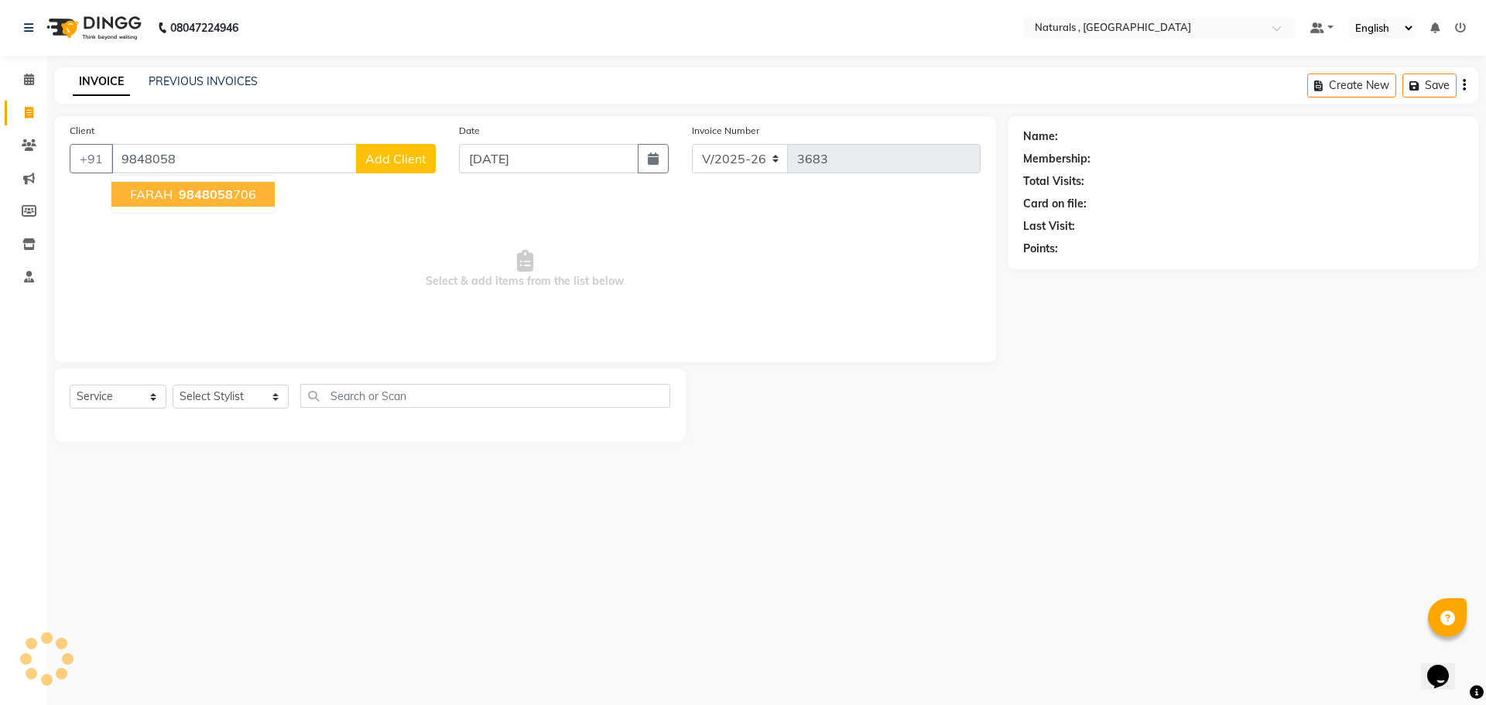
click at [203, 192] on span "9848058" at bounding box center [206, 194] width 54 height 15
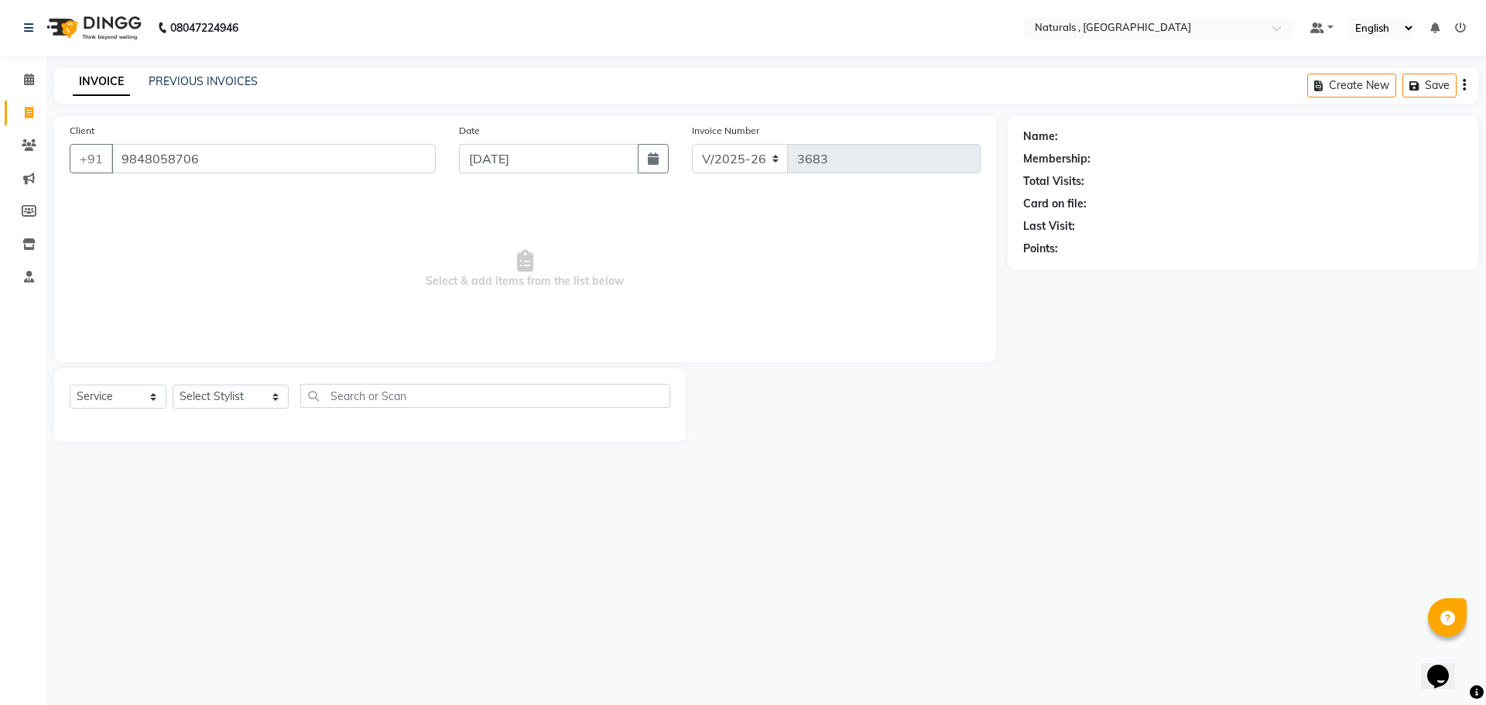
type input "9848058706"
click at [245, 399] on select "Select Stylist ASFIYA (L-3) BHAGYA SHREE GM [PERSON_NAME] (L-2) [PERSON_NAME] (…" at bounding box center [231, 397] width 116 height 24
select select "74680"
click at [173, 385] on select "Select Stylist ASFIYA (L-3) BHAGYA SHREE GM [PERSON_NAME] (L-2) [PERSON_NAME] (…" at bounding box center [231, 397] width 116 height 24
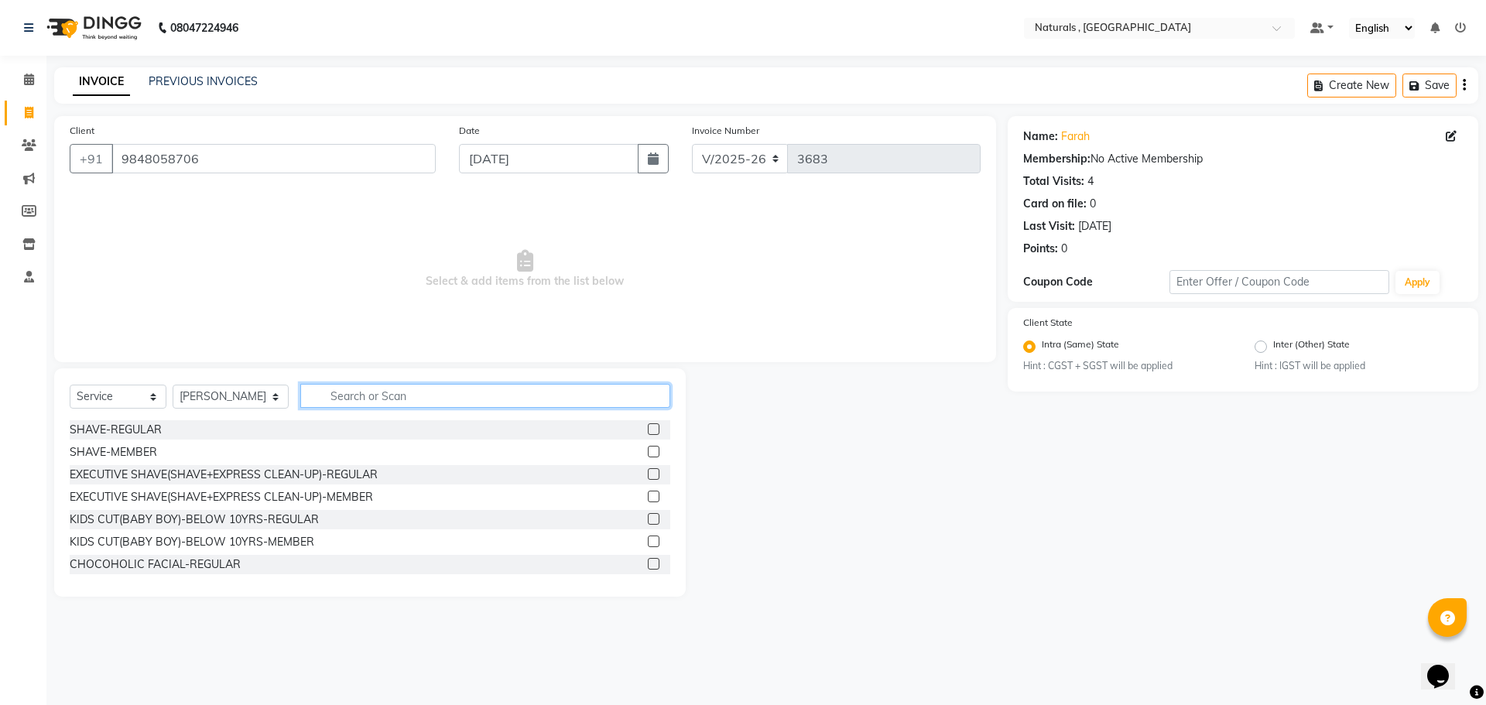
click at [389, 388] on input "text" at bounding box center [485, 396] width 371 height 24
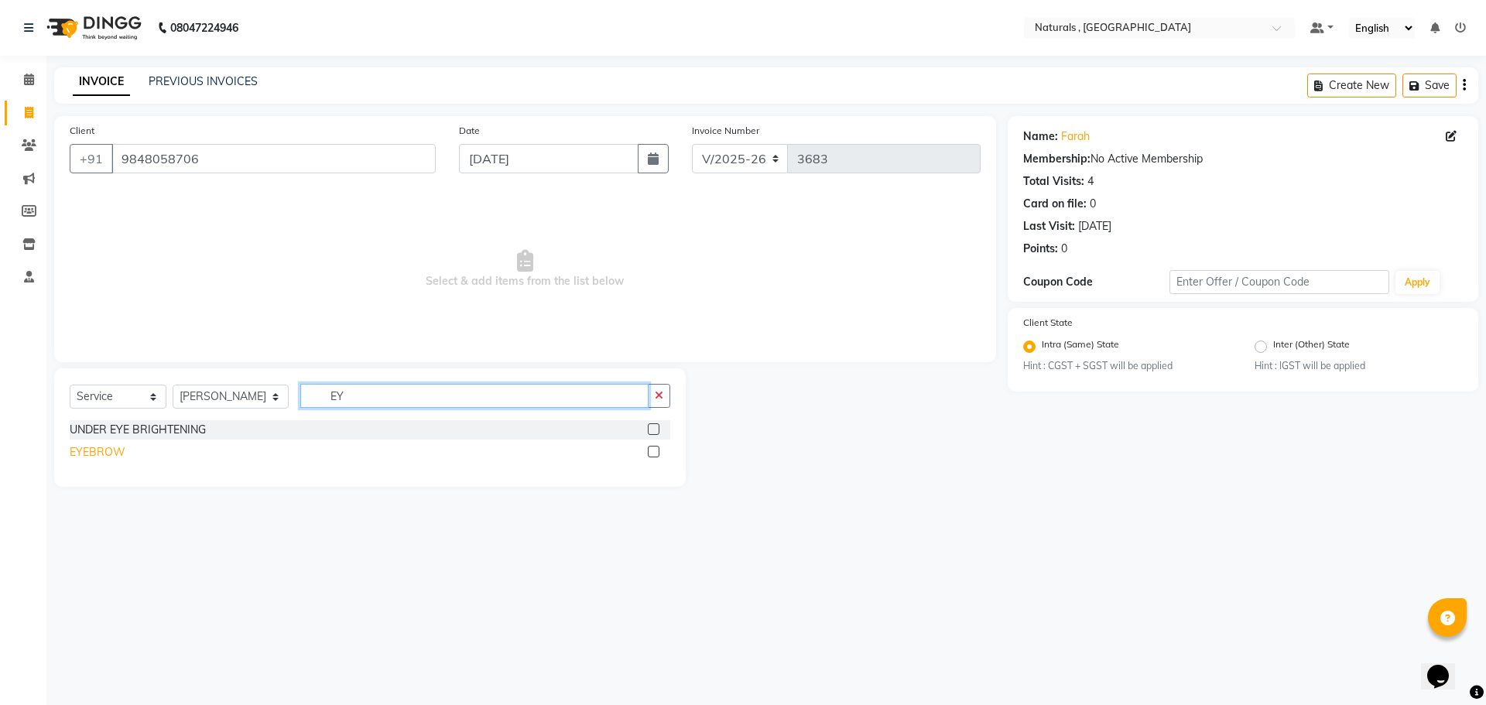
type input "EY"
click at [108, 450] on div "EYEBROW" at bounding box center [98, 452] width 56 height 16
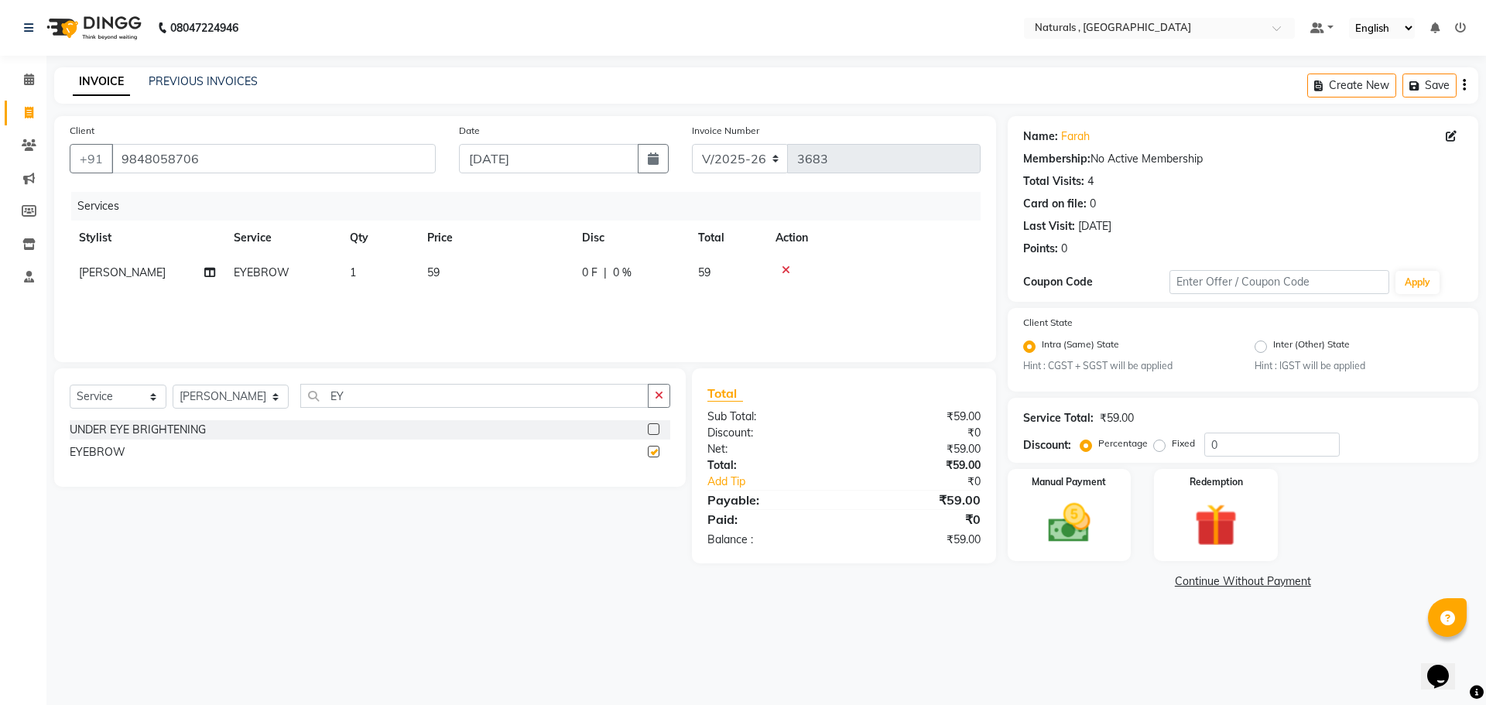
checkbox input "false"
click at [438, 275] on span "59" at bounding box center [433, 272] width 12 height 14
select select "74680"
click at [543, 266] on input "59" at bounding box center [568, 277] width 136 height 24
type input "5"
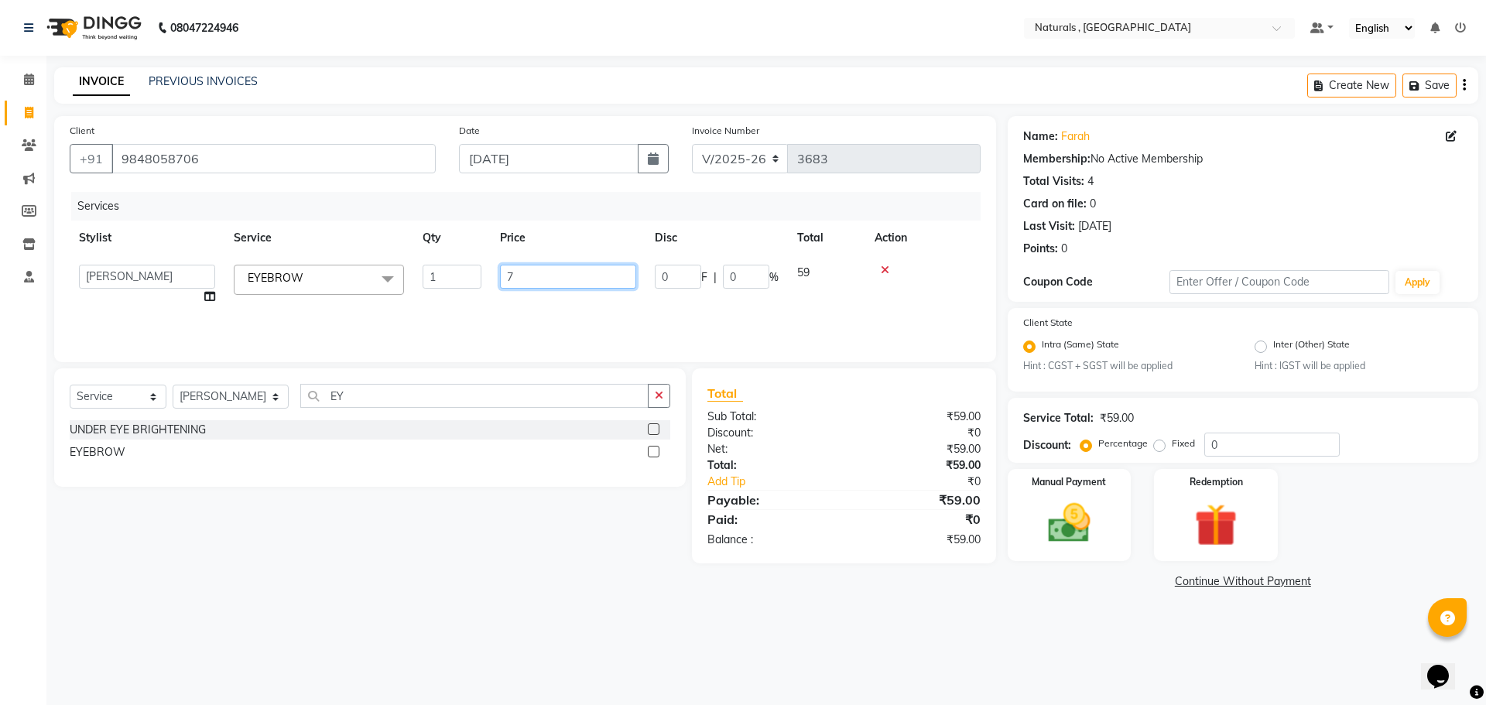
type input "70"
drag, startPoint x: 1109, startPoint y: 643, endPoint x: 1103, endPoint y: 624, distance: 20.3
click at [1106, 634] on div "08047224946 Select Location × Naturals , Vijay Nagar Colony Default Panel My Pa…" at bounding box center [743, 352] width 1486 height 705
click at [1056, 516] on img at bounding box center [1069, 523] width 72 height 51
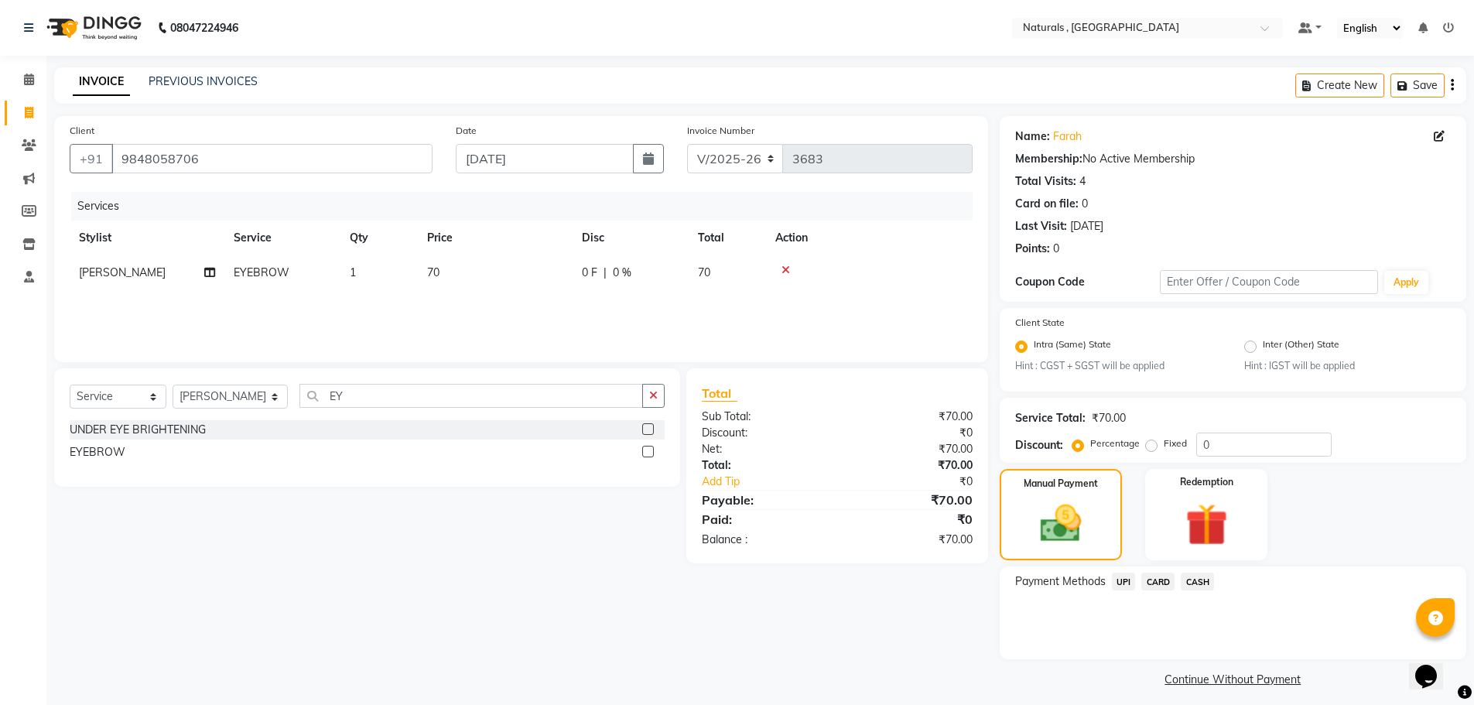
click at [1199, 579] on span "CASH" at bounding box center [1197, 582] width 33 height 18
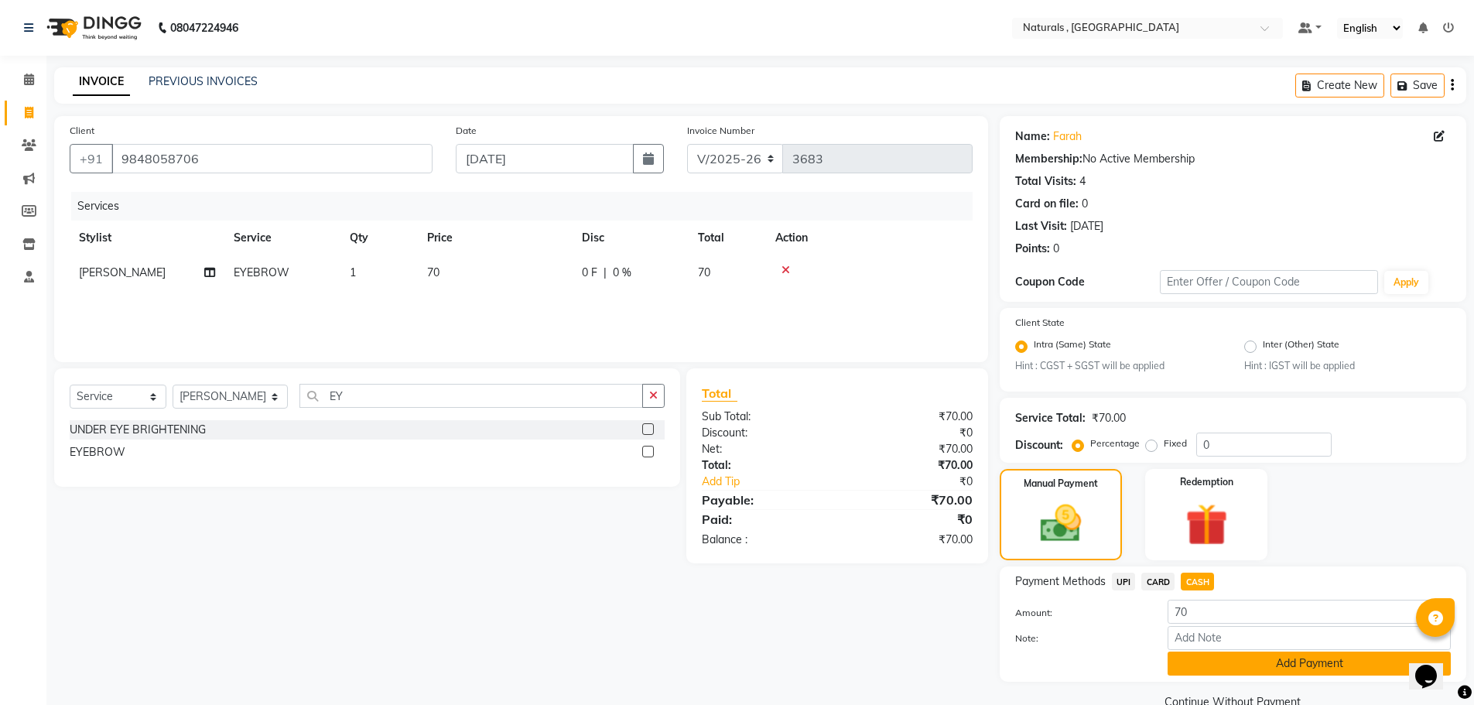
click at [1235, 672] on button "Add Payment" at bounding box center [1309, 664] width 283 height 24
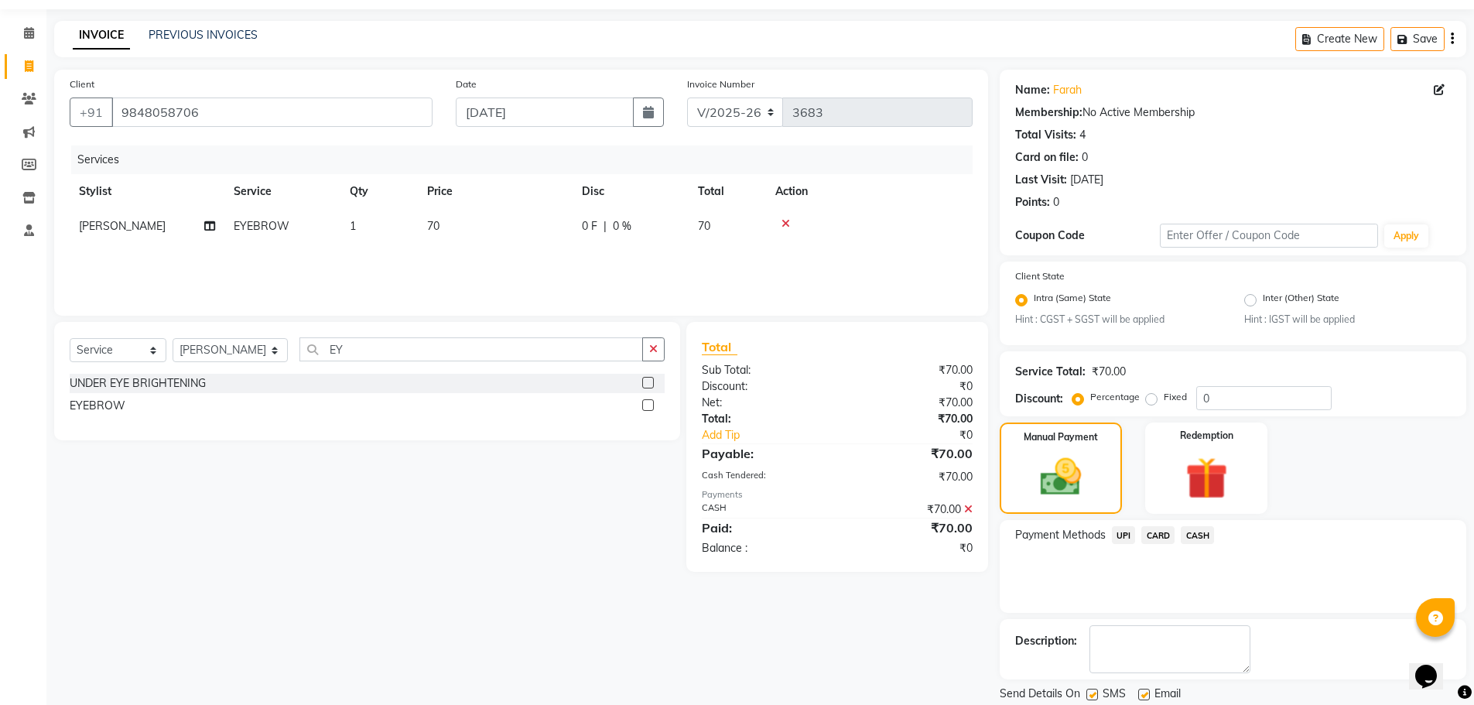
scroll to position [97, 0]
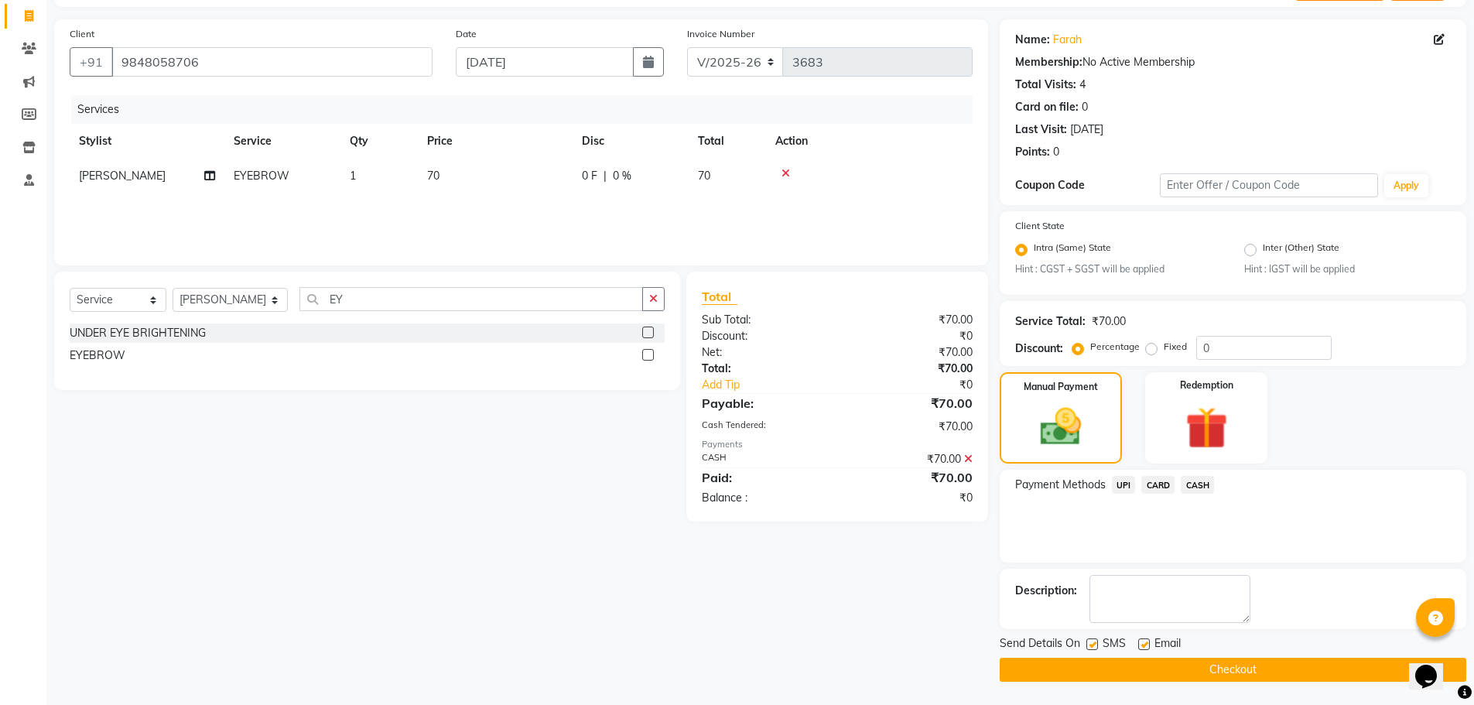
click at [1235, 672] on button "Checkout" at bounding box center [1233, 670] width 467 height 24
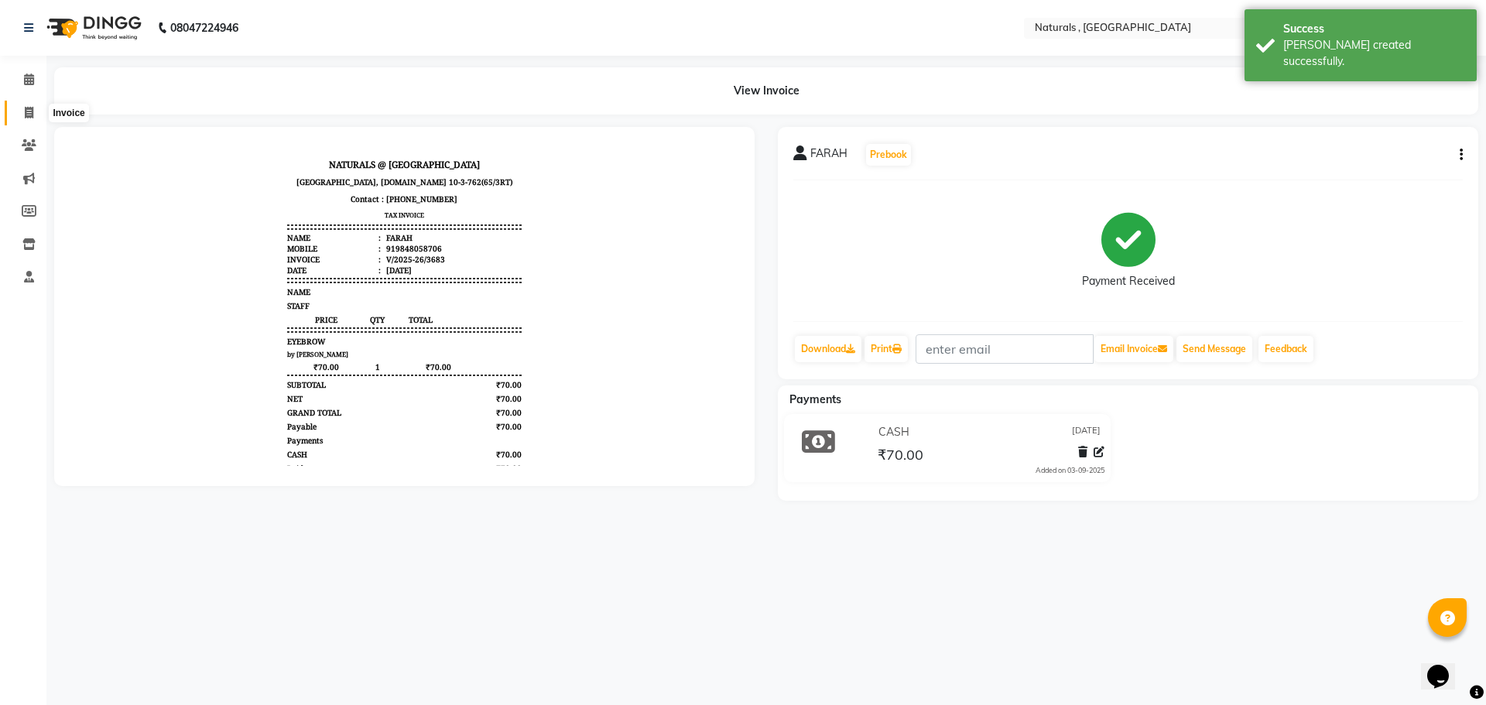
click at [25, 112] on icon at bounding box center [29, 113] width 9 height 12
select select "service"
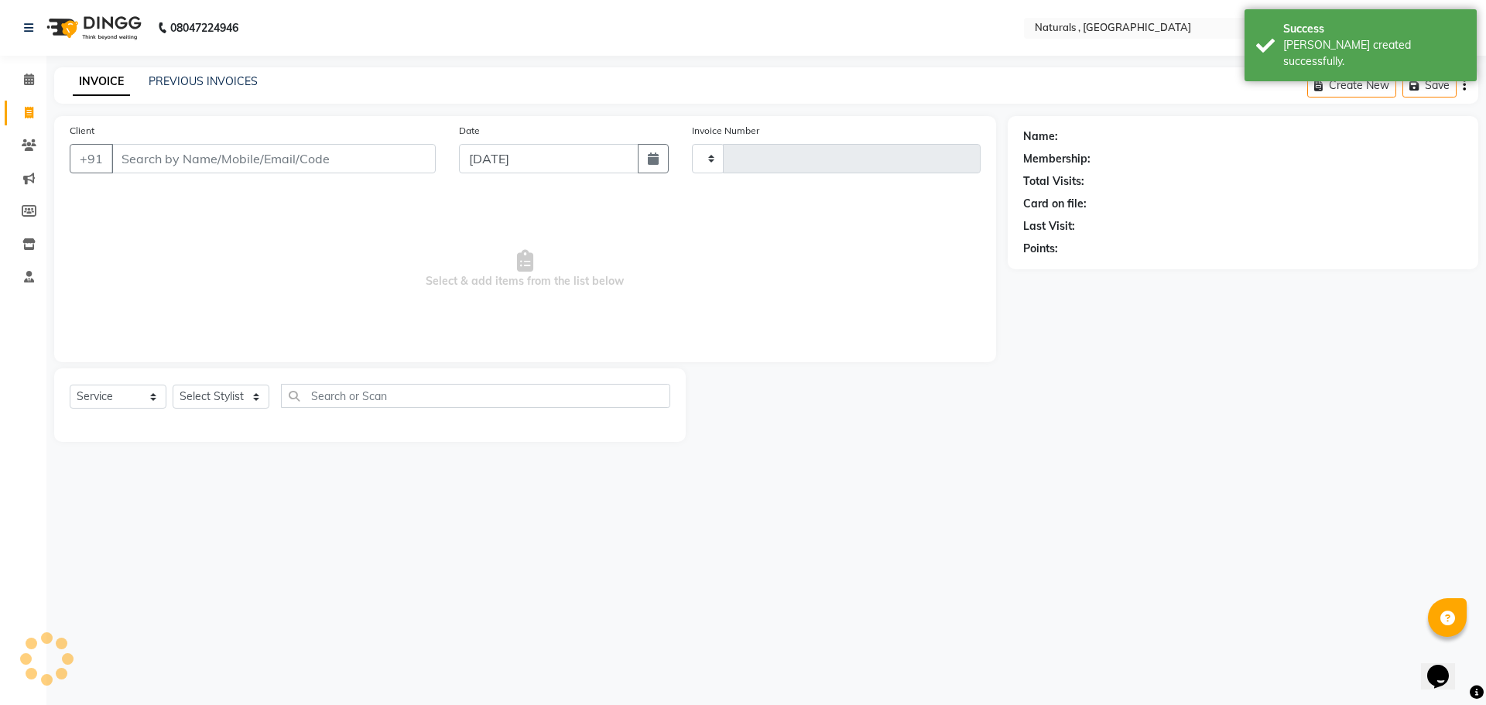
type input "3684"
select select "5818"
click at [182, 86] on link "PREVIOUS INVOICES" at bounding box center [203, 81] width 109 height 14
